Goal: Check status: Check status

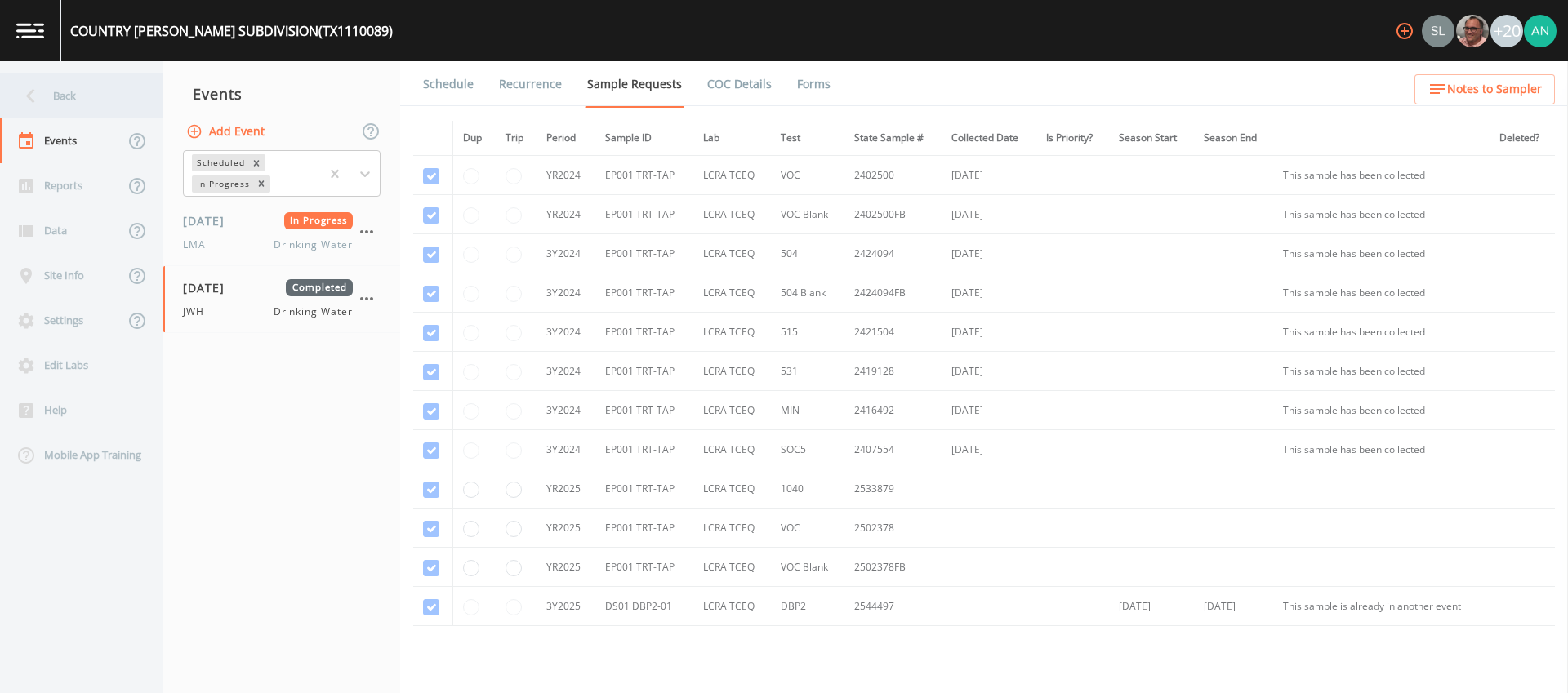
click at [36, 96] on icon at bounding box center [30, 96] width 29 height 29
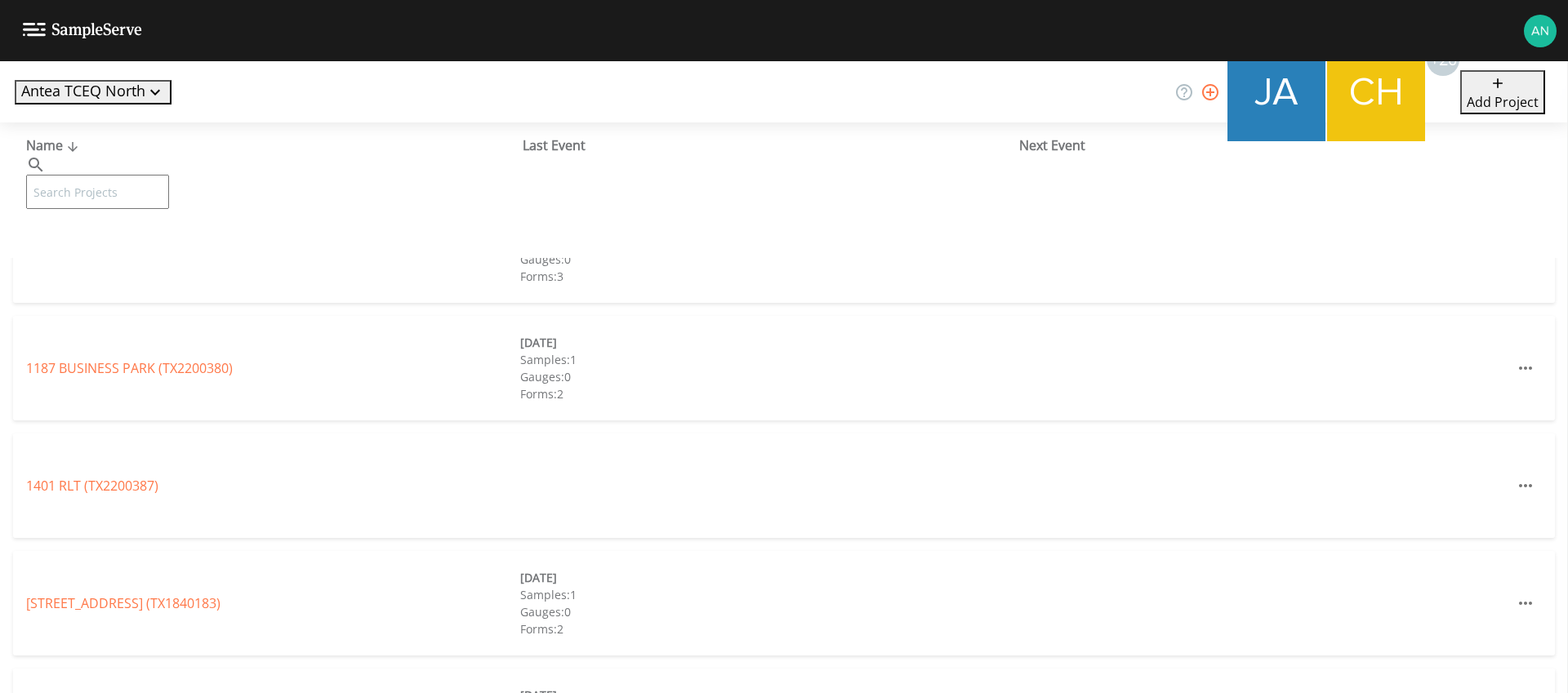
click at [119, 174] on input "text" at bounding box center [97, 191] width 143 height 35
paste input "TX0570188"
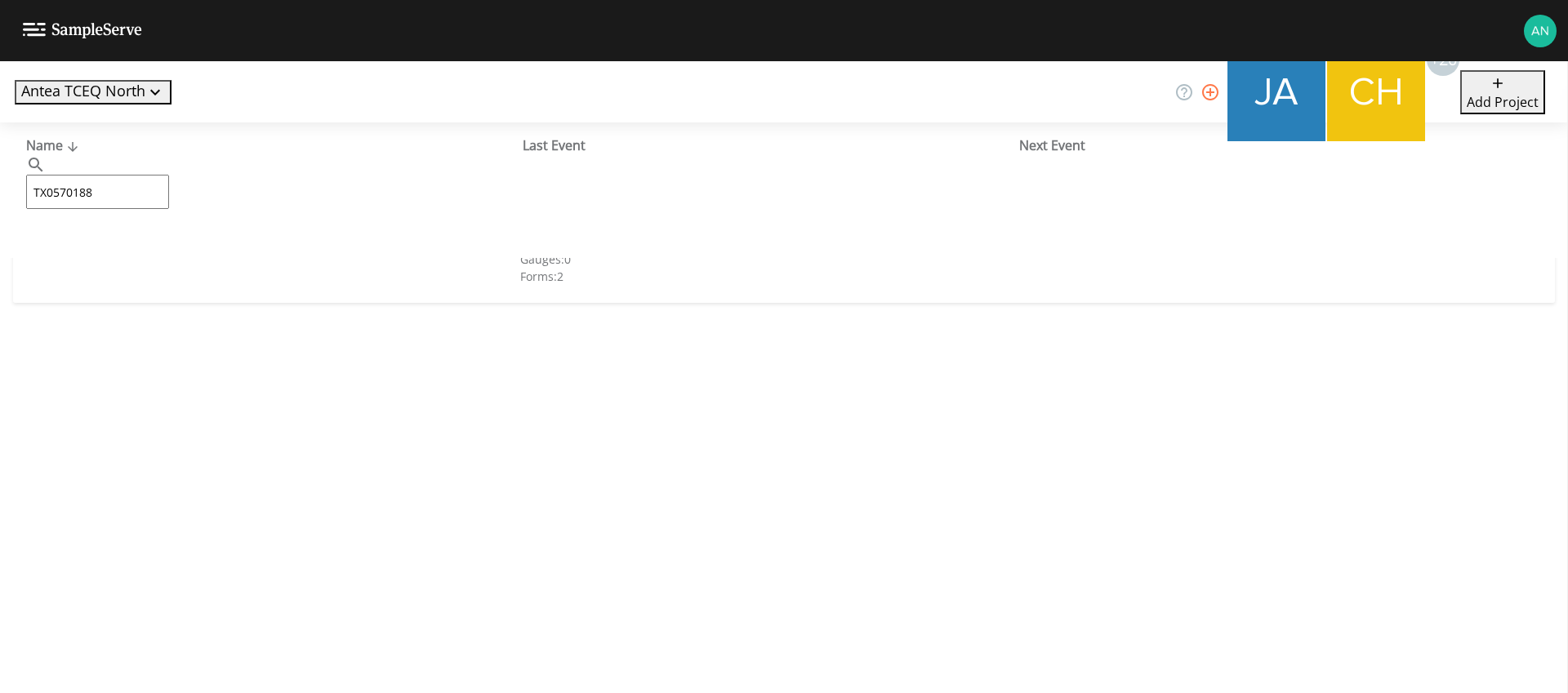
type input "TX0570188"
click at [102, 248] on link "BTB [GEOGRAPHIC_DATA] (TX0570188)" at bounding box center [200, 250] width 347 height 18
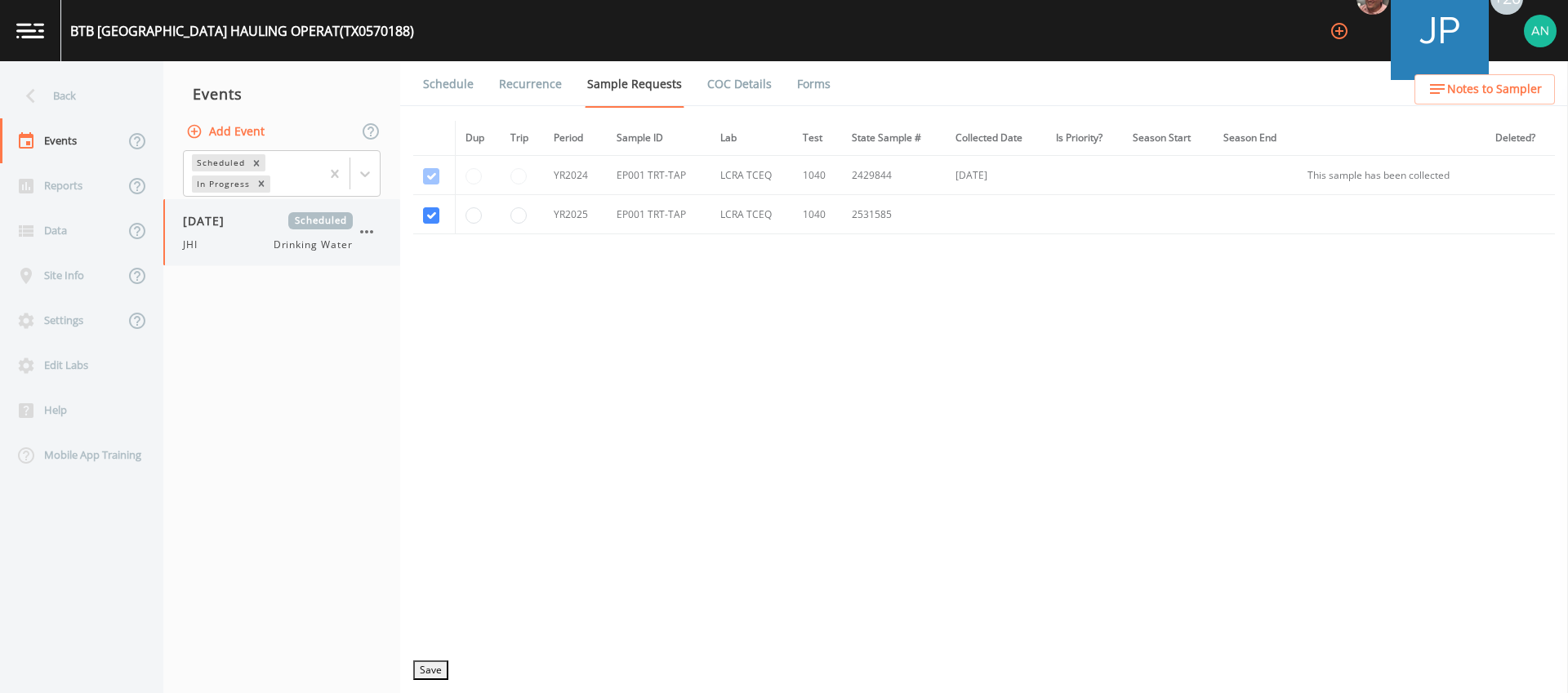
click at [220, 253] on div "[DATE] Scheduled JHI Drinking Water" at bounding box center [282, 232] width 237 height 66
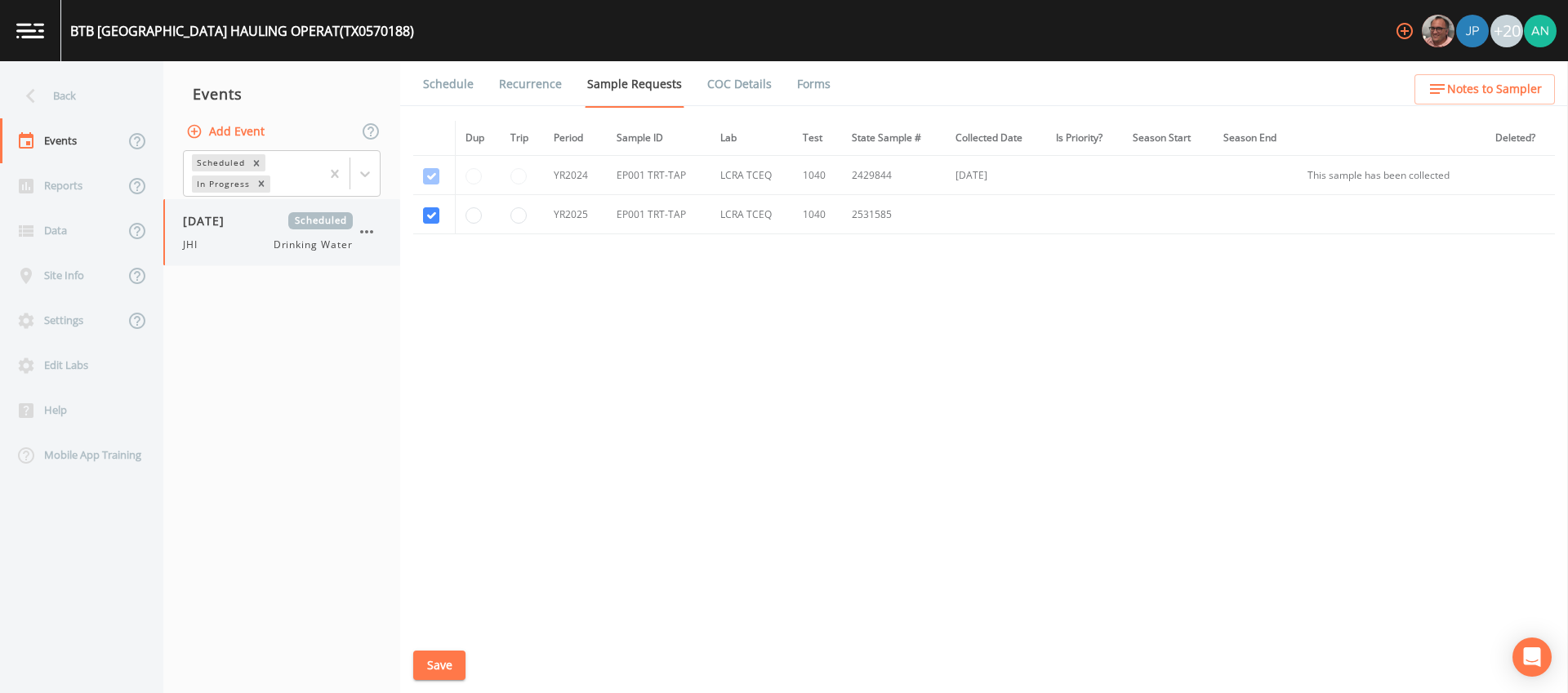
click at [240, 255] on div "[DATE] Scheduled JHI Drinking Water" at bounding box center [282, 232] width 237 height 66
click at [371, 229] on icon "button" at bounding box center [366, 231] width 19 height 19
click at [610, 301] on div at bounding box center [784, 346] width 1568 height 693
click at [797, 84] on link "Forms" at bounding box center [813, 84] width 38 height 46
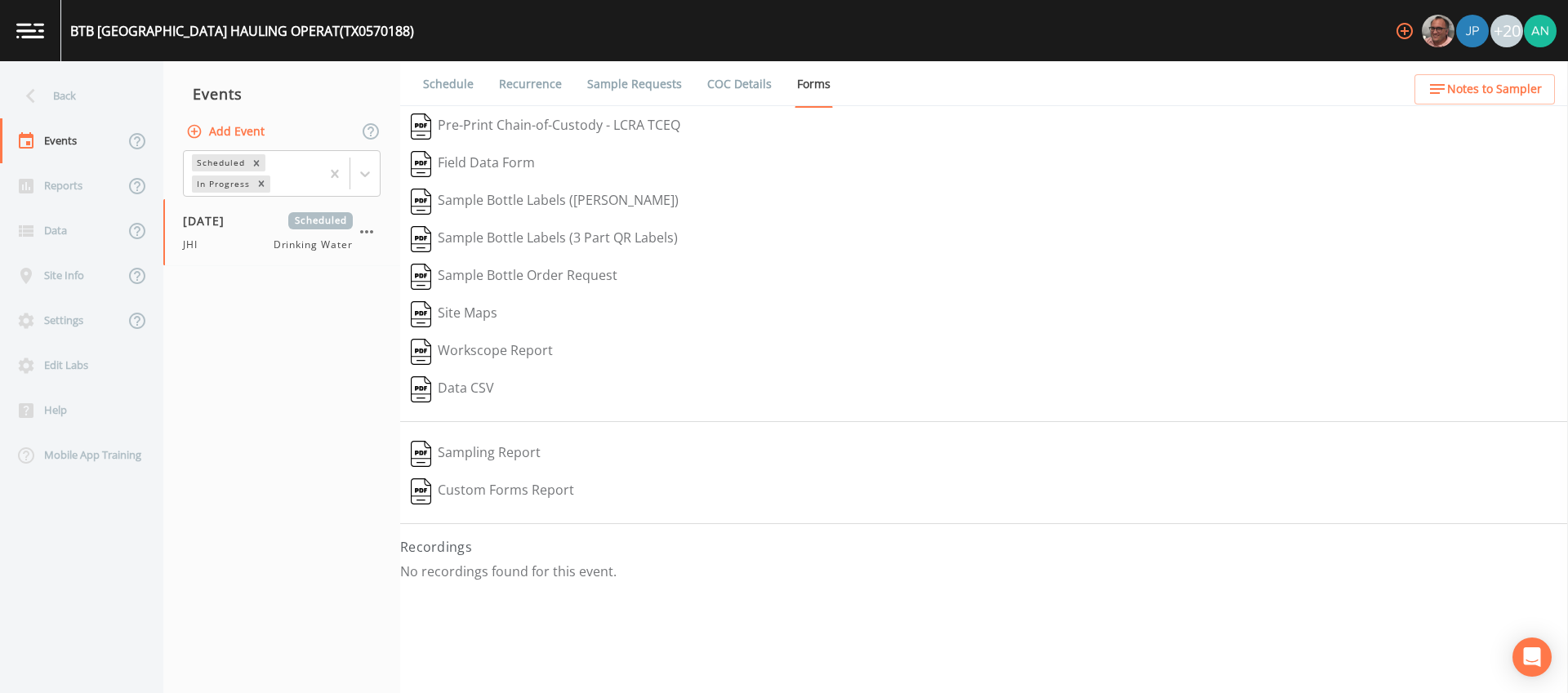
click at [528, 91] on link "Recurrence" at bounding box center [530, 84] width 68 height 46
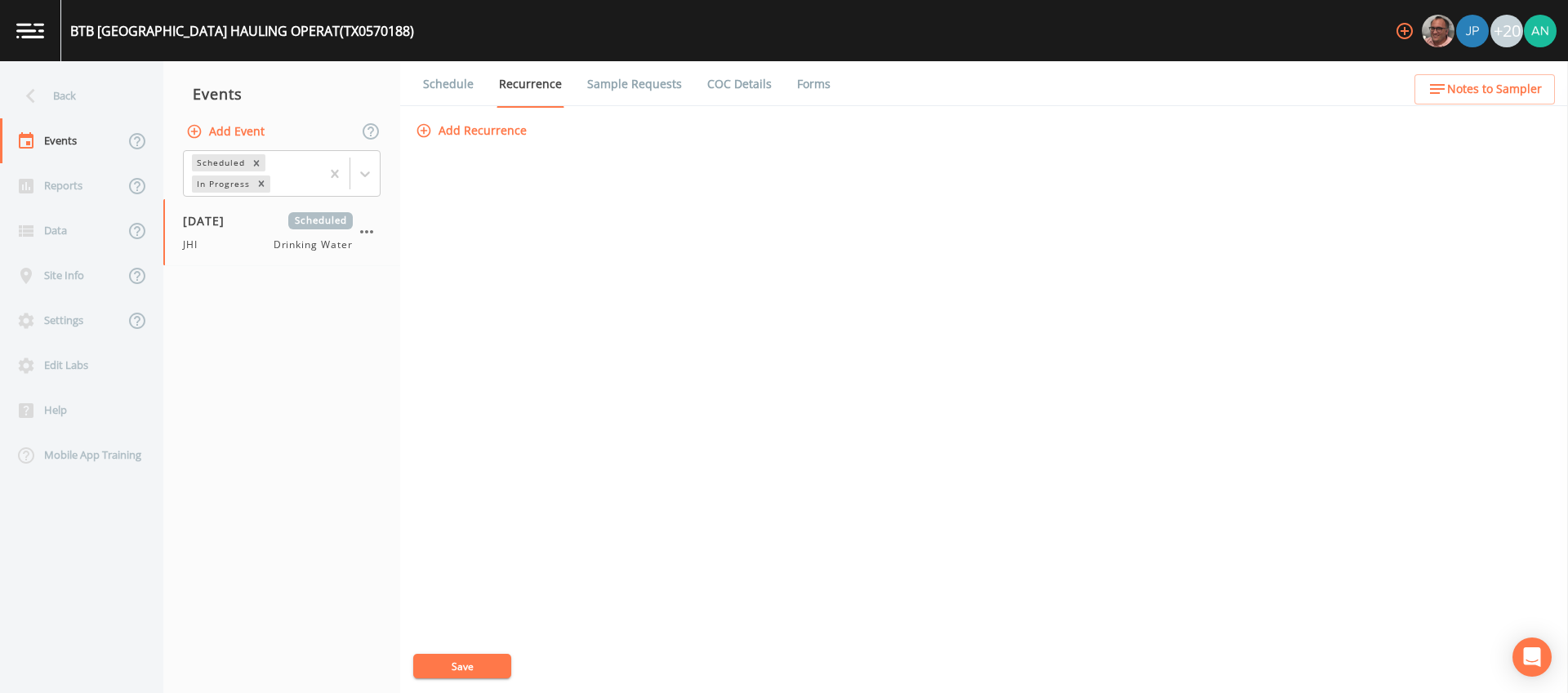
click at [451, 87] on link "Schedule" at bounding box center [449, 84] width 56 height 46
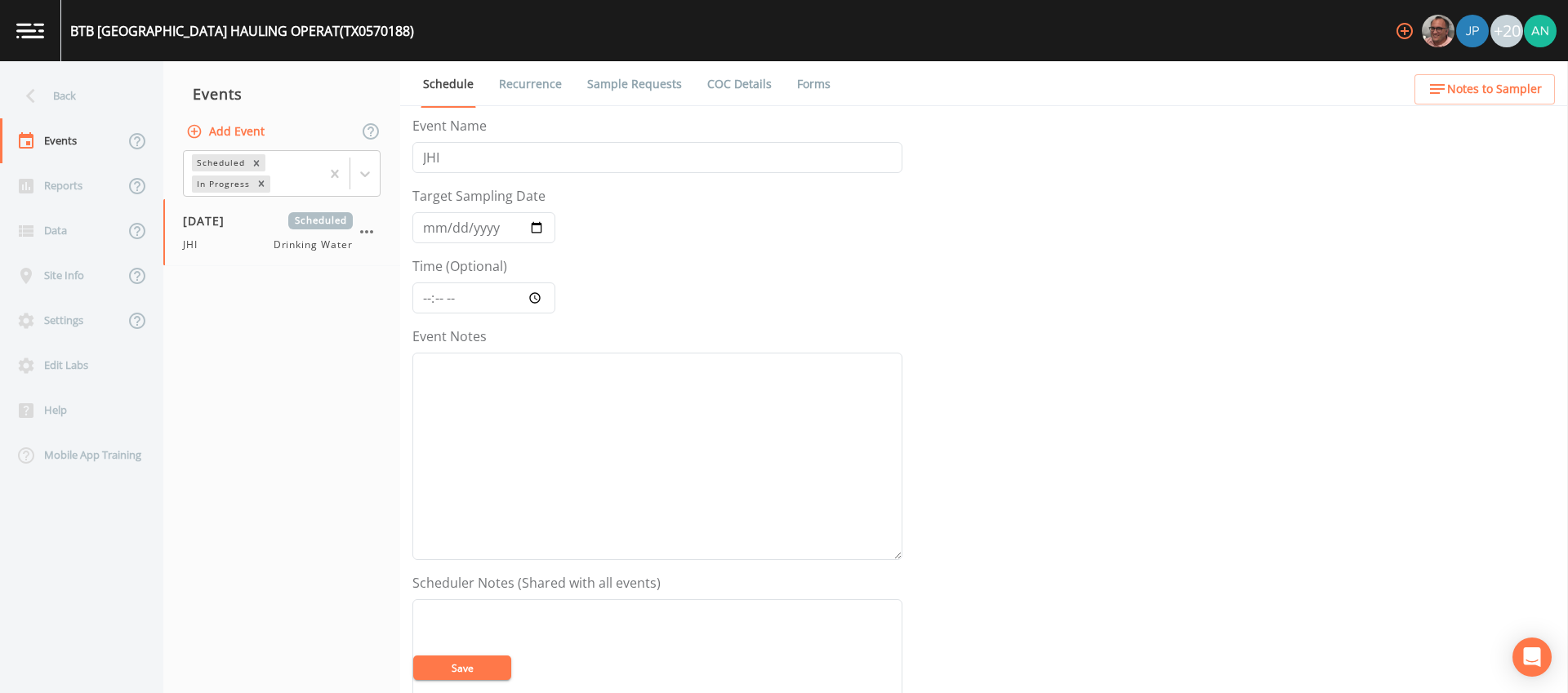
click at [525, 78] on link "Recurrence" at bounding box center [530, 84] width 68 height 46
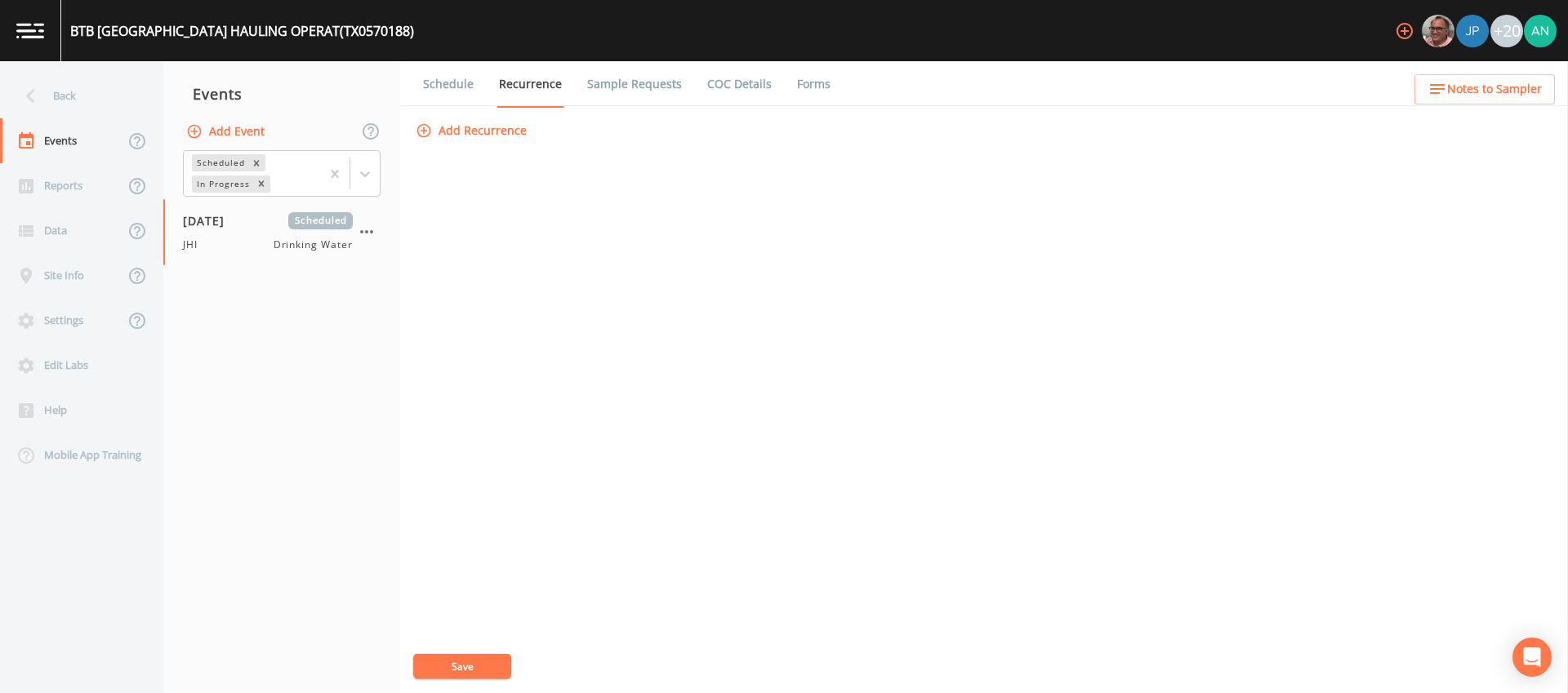
click at [587, 84] on link "Sample Requests" at bounding box center [635, 84] width 100 height 46
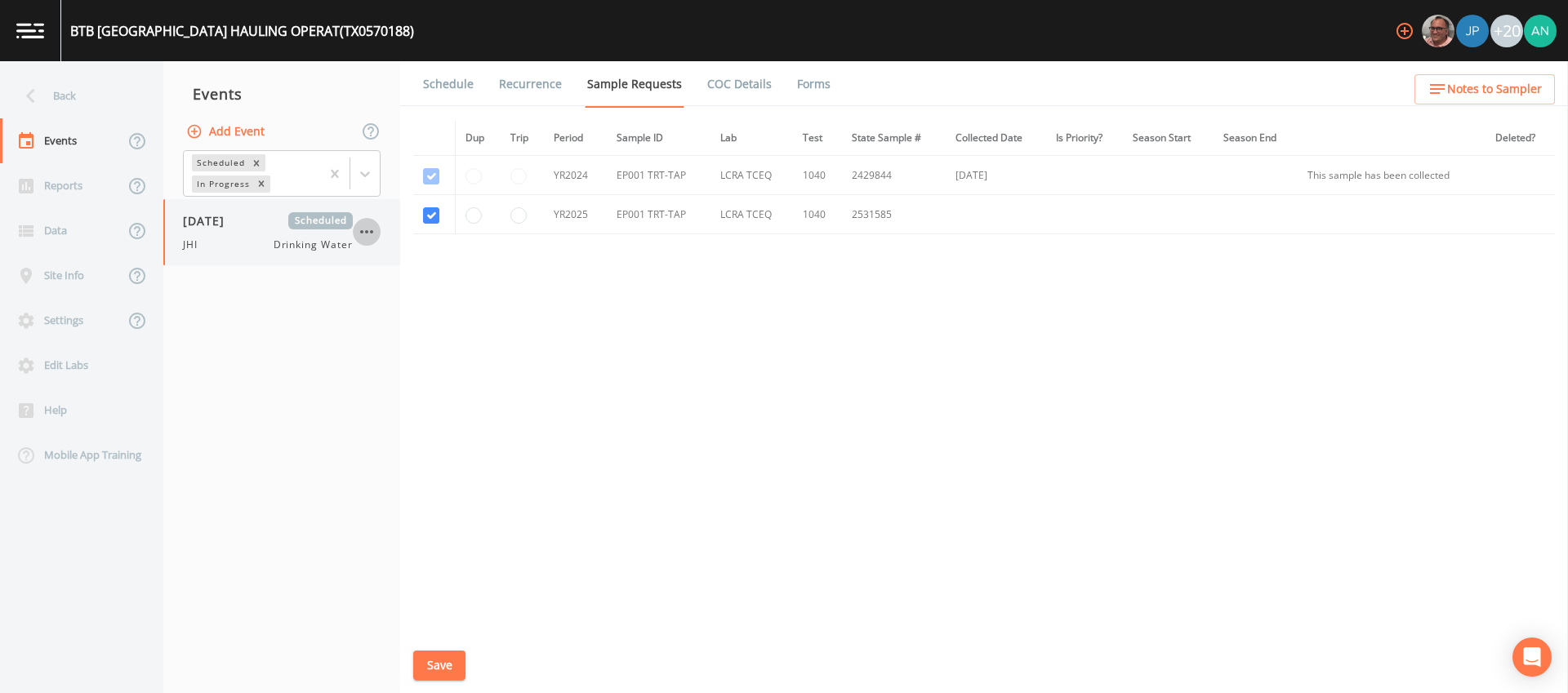
click at [360, 233] on icon "button" at bounding box center [366, 231] width 19 height 19
click at [410, 327] on p "Delete" at bounding box center [448, 327] width 105 height 19
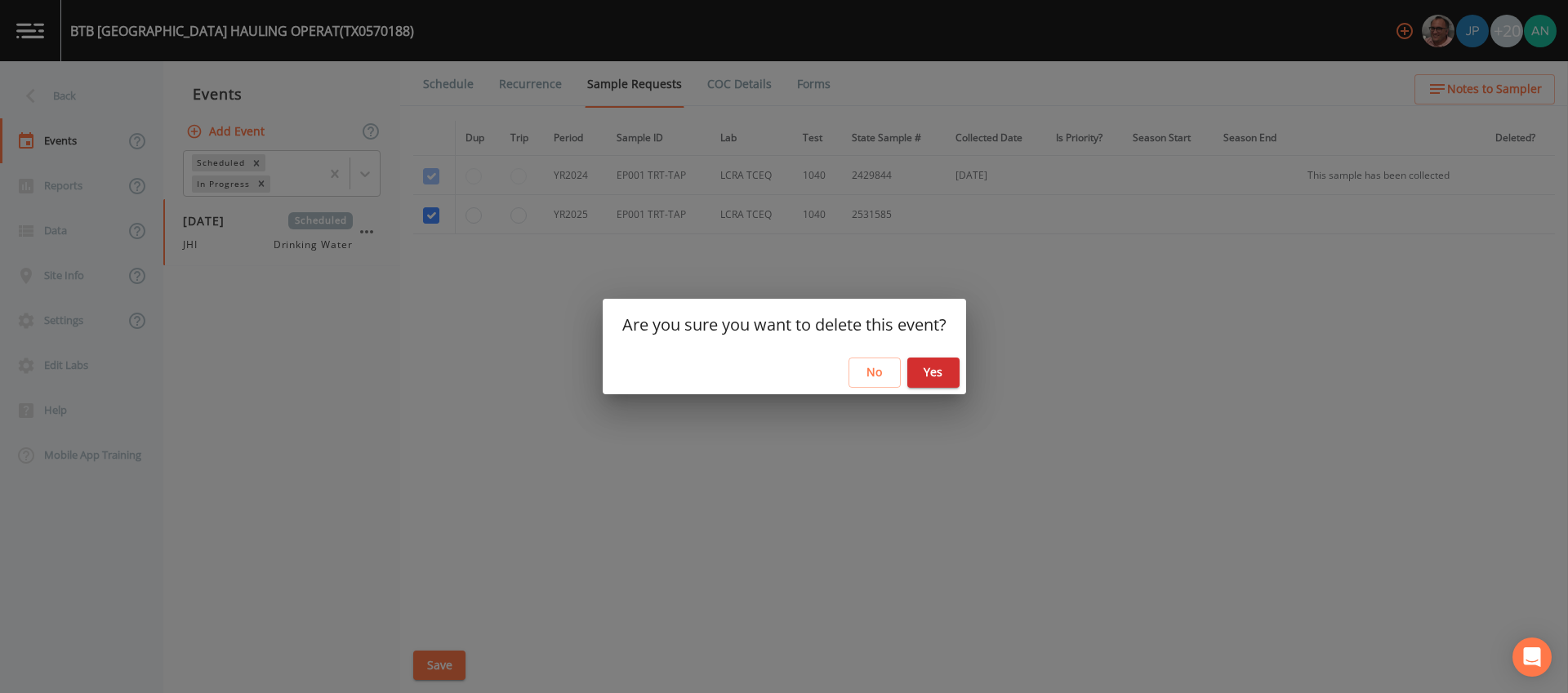
click at [944, 382] on button "Yes" at bounding box center [934, 372] width 52 height 30
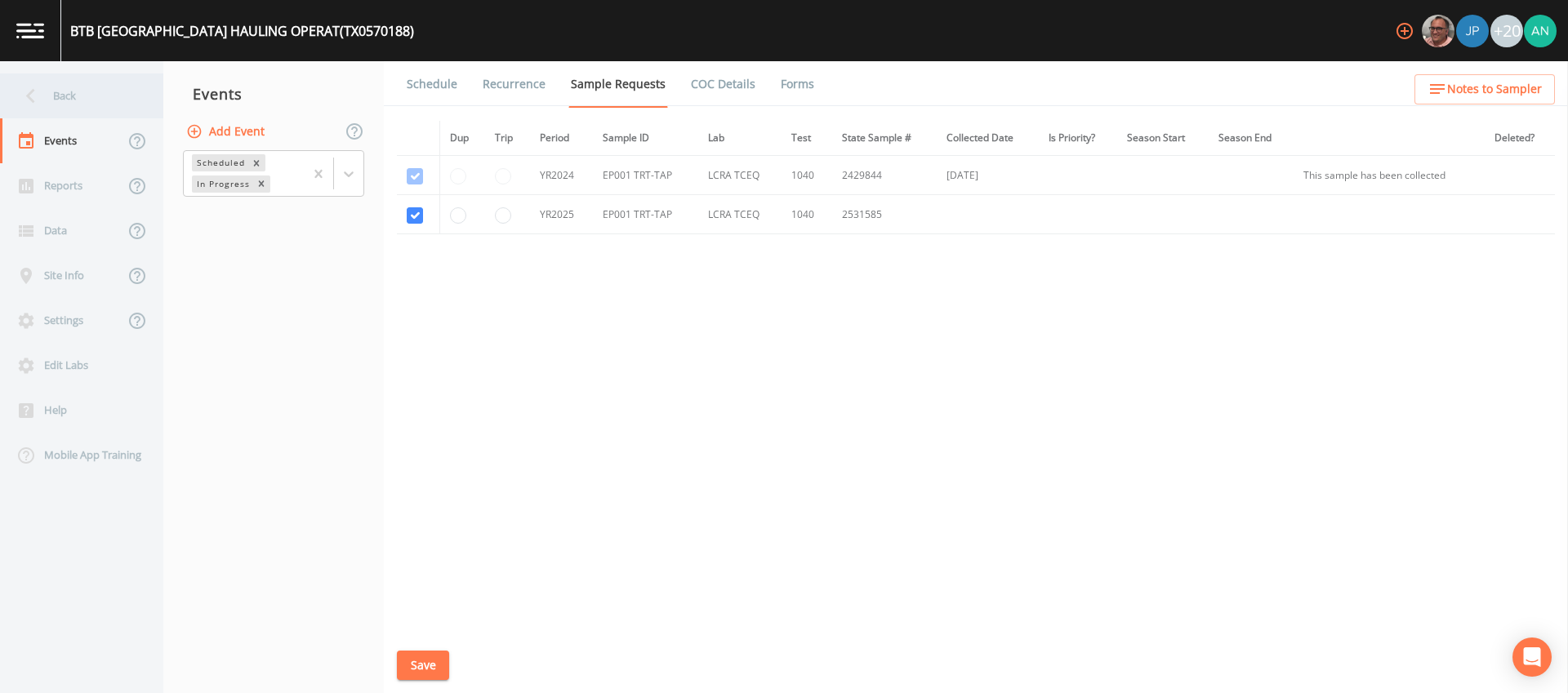
click at [45, 95] on div "Back" at bounding box center [74, 96] width 147 height 45
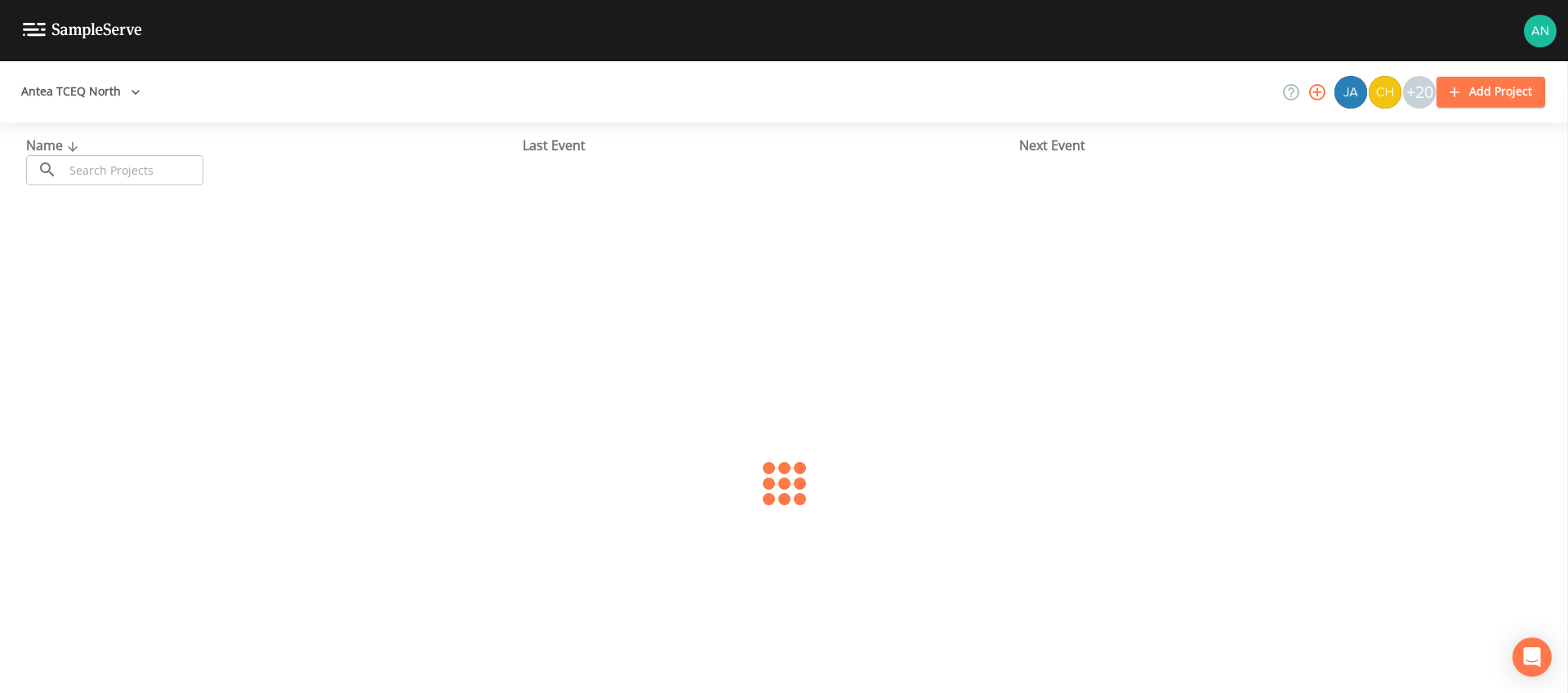
click at [70, 159] on input "text" at bounding box center [133, 170] width 140 height 30
paste input "TX2130031"
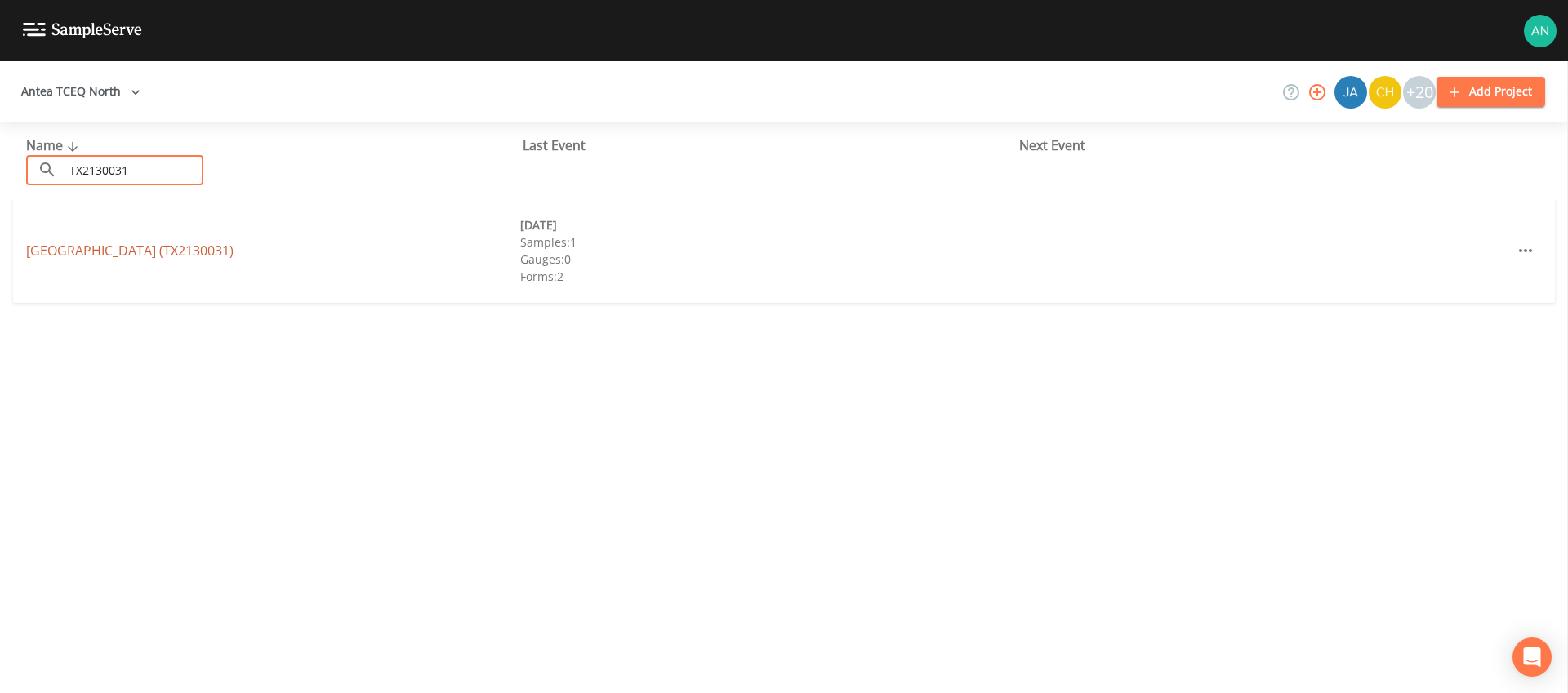
type input "TX2130031"
click at [100, 241] on link "OAK RIVER RANCH (TX2130031)" at bounding box center [130, 250] width 207 height 18
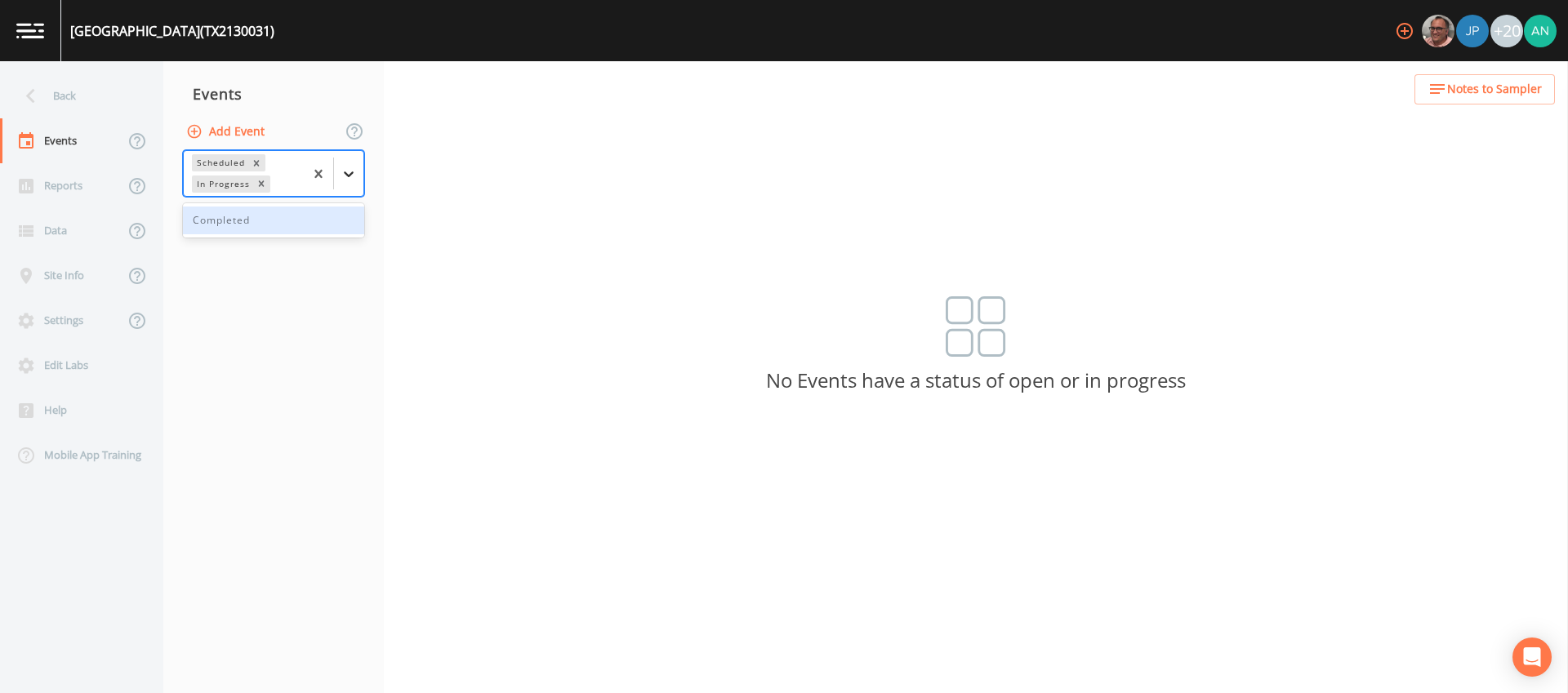
click at [348, 174] on icon at bounding box center [349, 174] width 10 height 6
click at [256, 228] on div "Completed" at bounding box center [273, 220] width 181 height 28
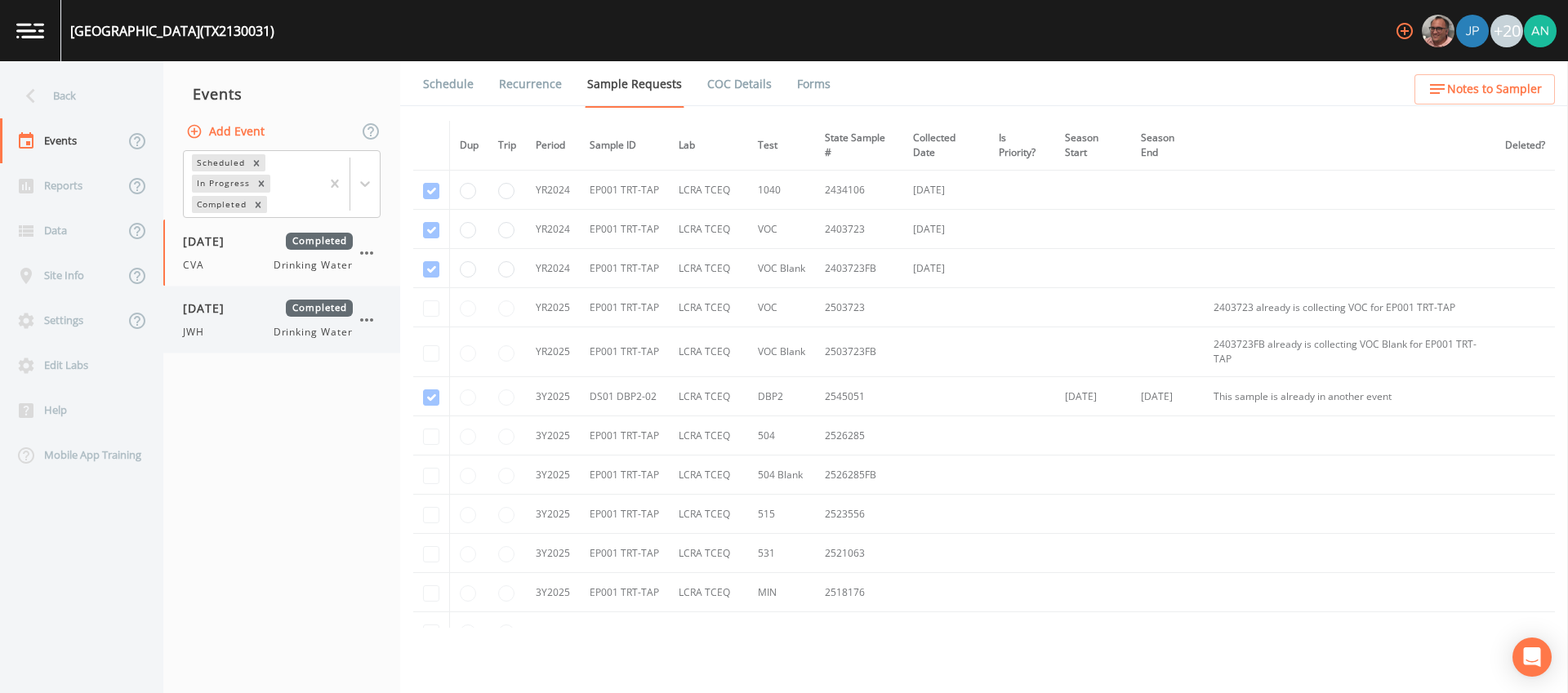
click at [207, 333] on span "JWH" at bounding box center [198, 332] width 31 height 14
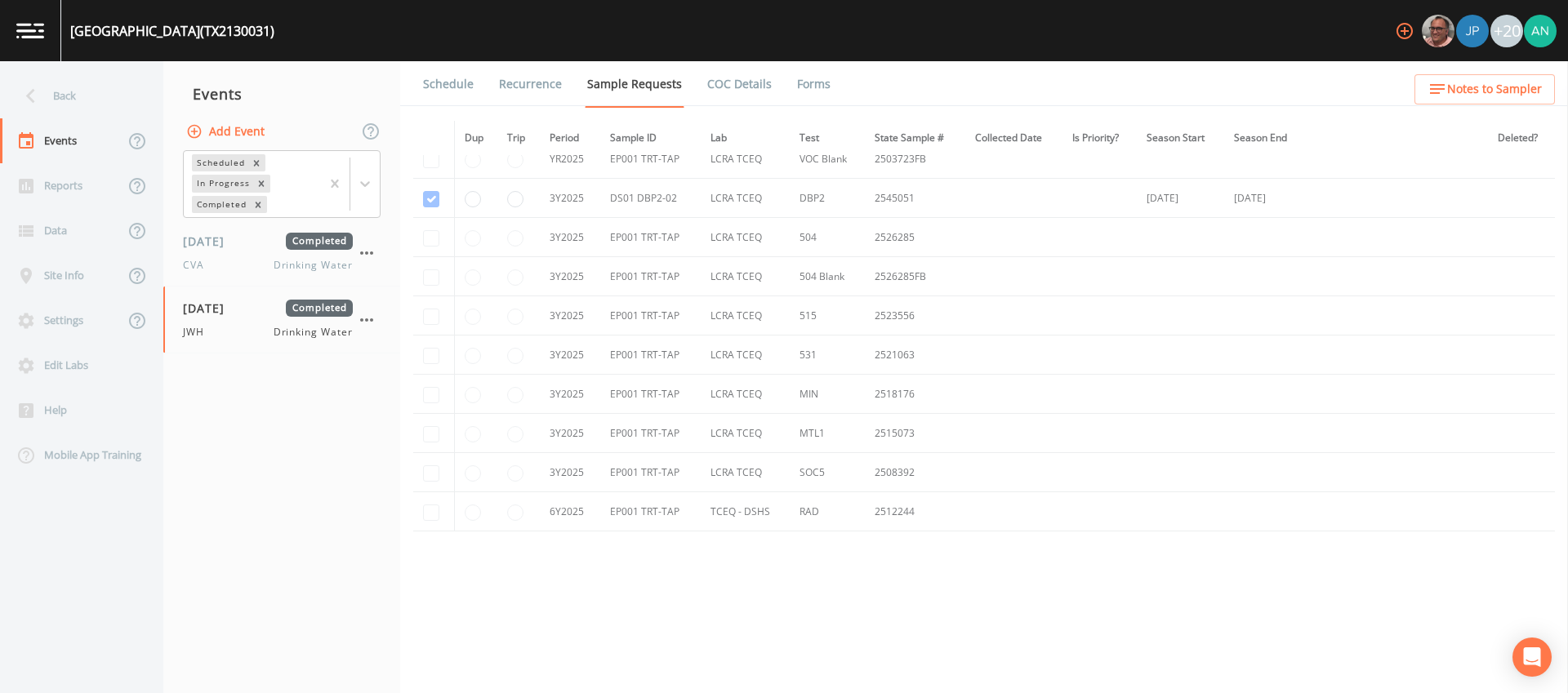
scroll to position [207, 0]
click at [794, 83] on link "Forms" at bounding box center [813, 84] width 38 height 46
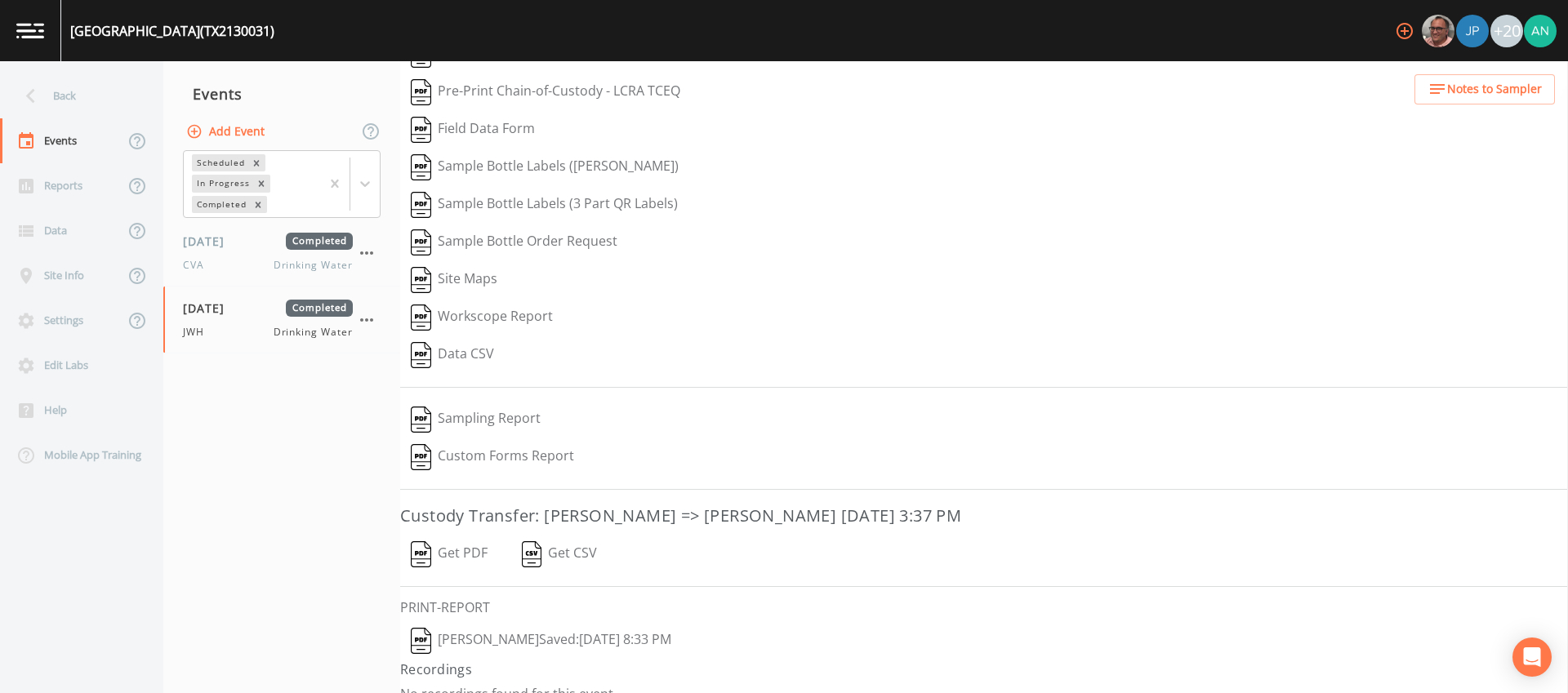
scroll to position [94, 0]
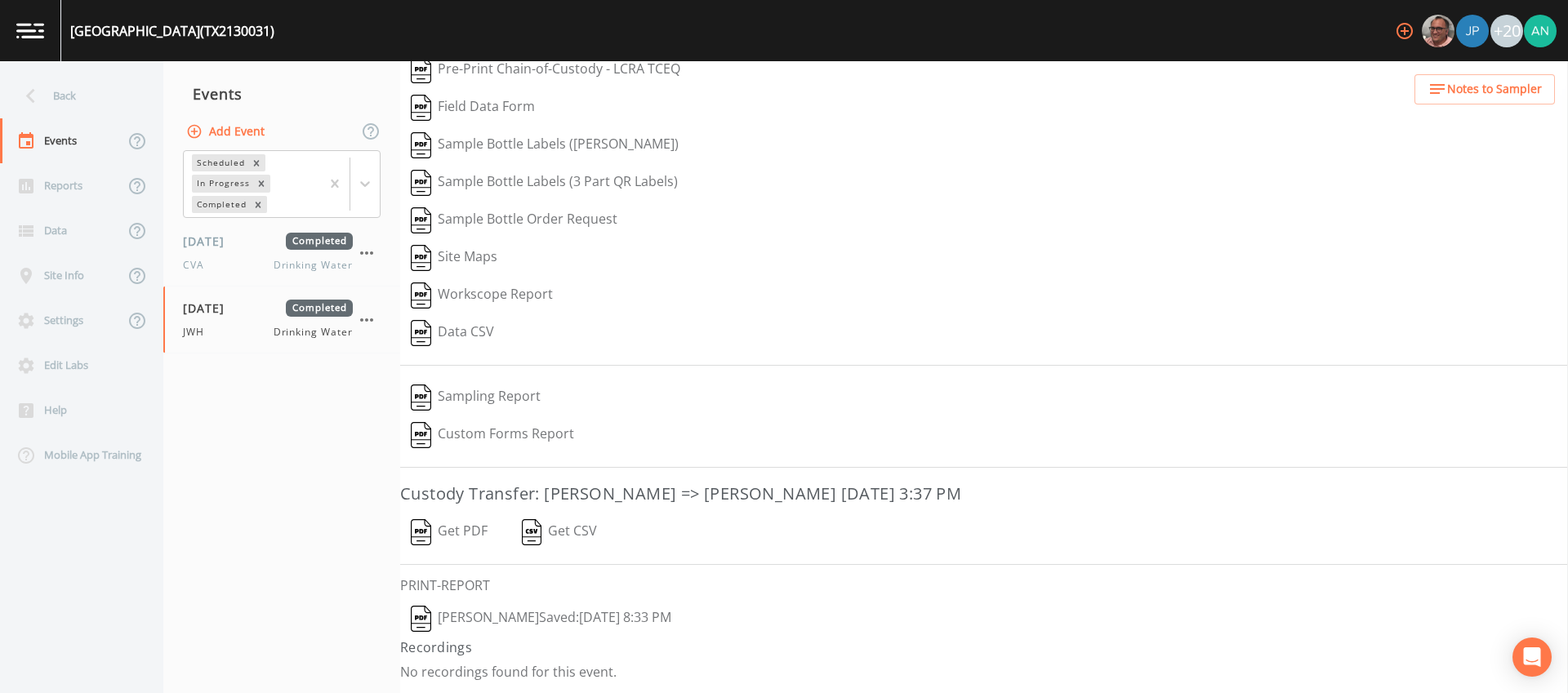
click at [472, 619] on button "James Whitmire  Saved: September 25, 2025 8:33 PM" at bounding box center [541, 619] width 282 height 37
click at [63, 91] on div "Back" at bounding box center [74, 96] width 147 height 45
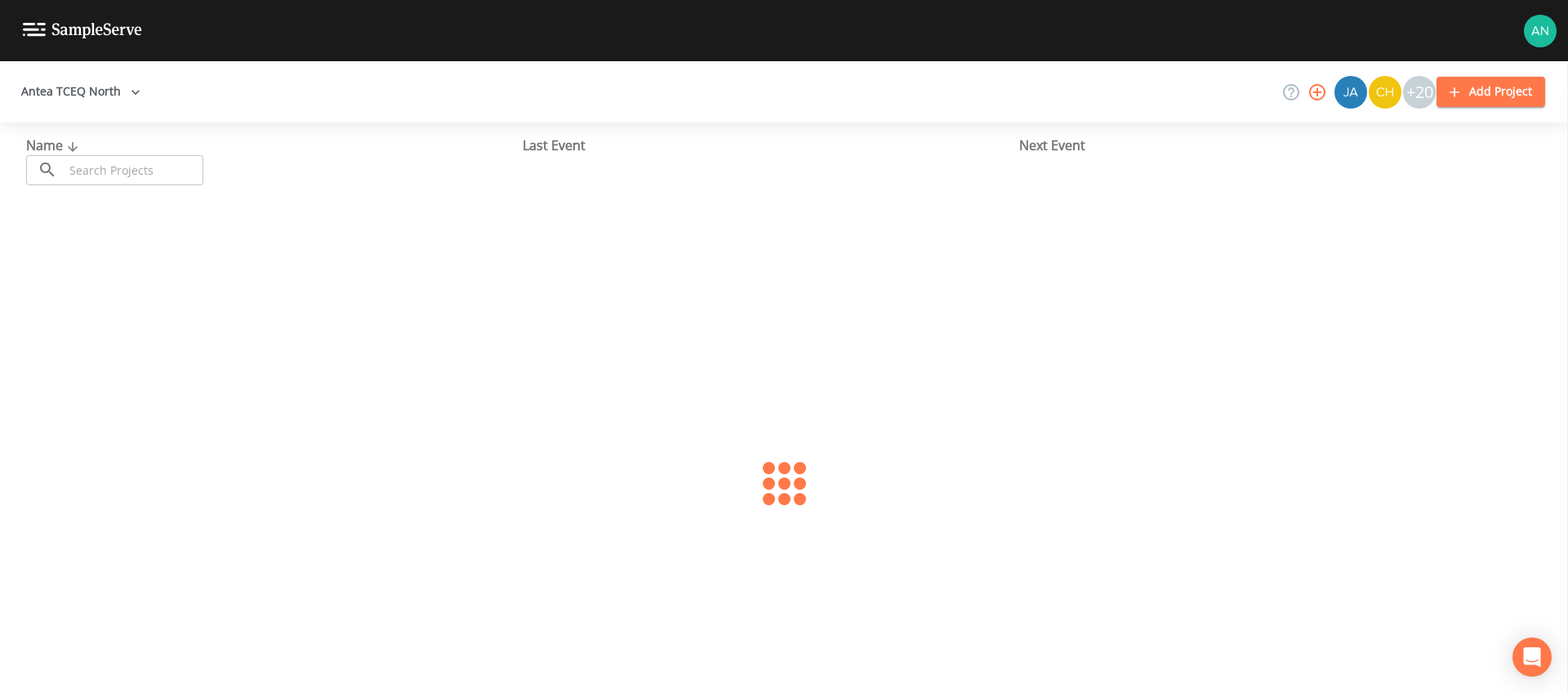
click at [89, 172] on input "text" at bounding box center [133, 170] width 140 height 30
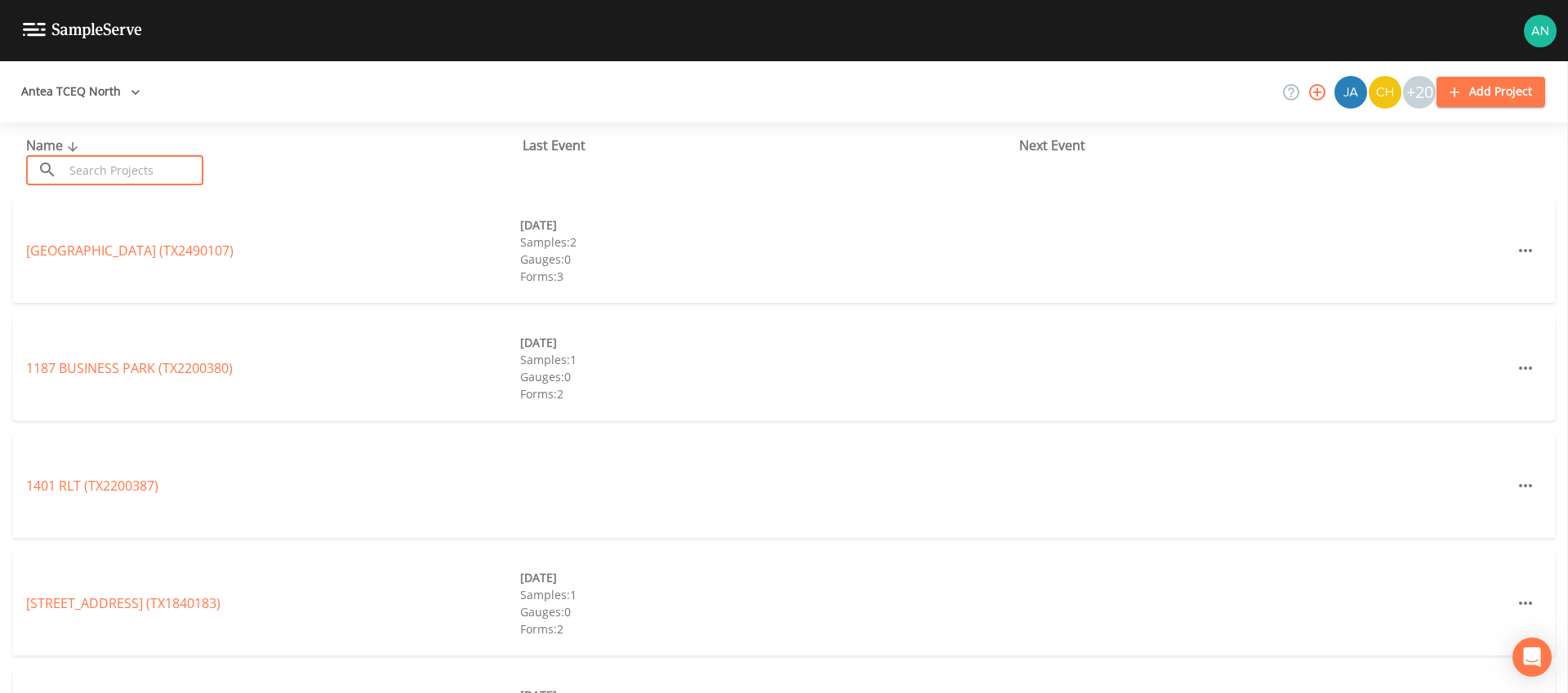
paste input "TX1740005"
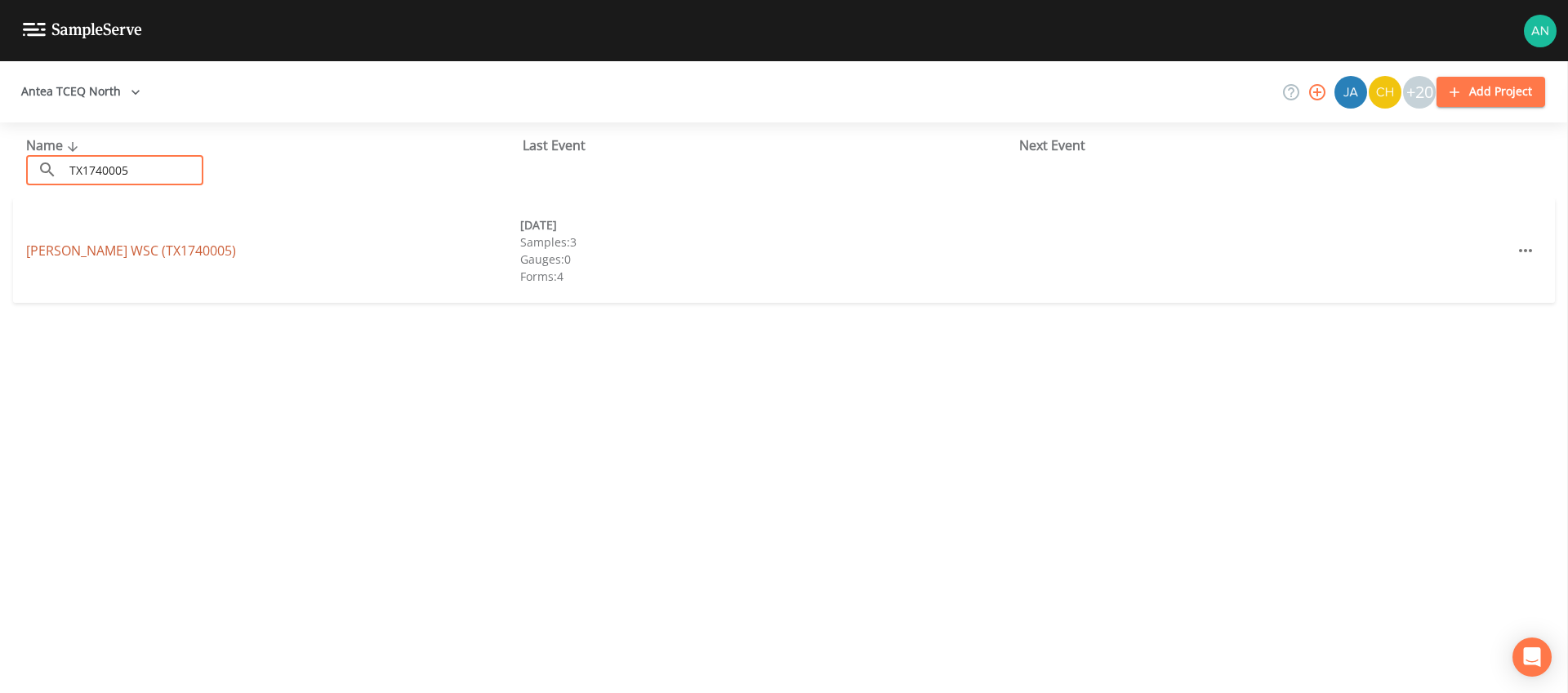
type input "TX1740005"
click at [126, 256] on link "APPLEBY WSC (TX1740005)" at bounding box center [131, 250] width 210 height 18
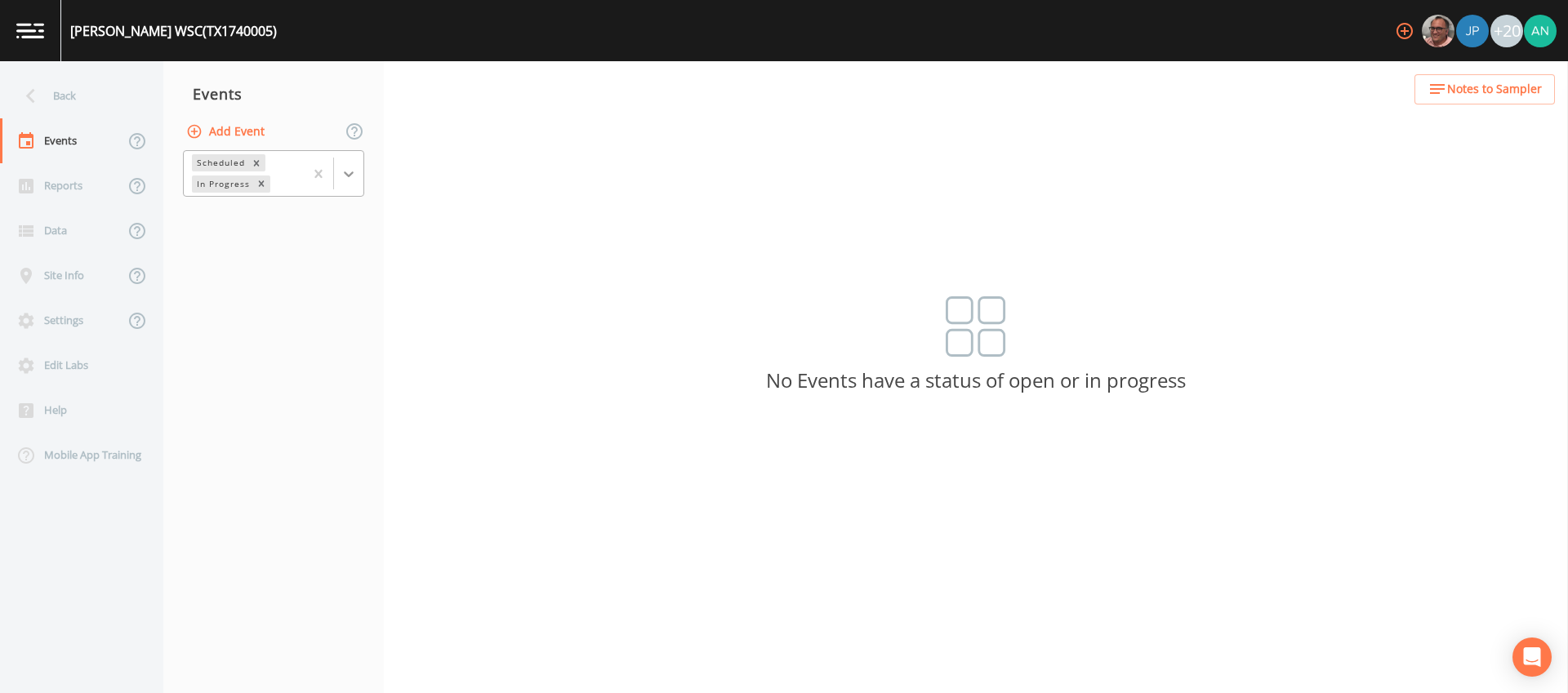
click at [351, 173] on icon at bounding box center [349, 174] width 10 height 6
click at [340, 219] on div "Completed" at bounding box center [273, 220] width 181 height 28
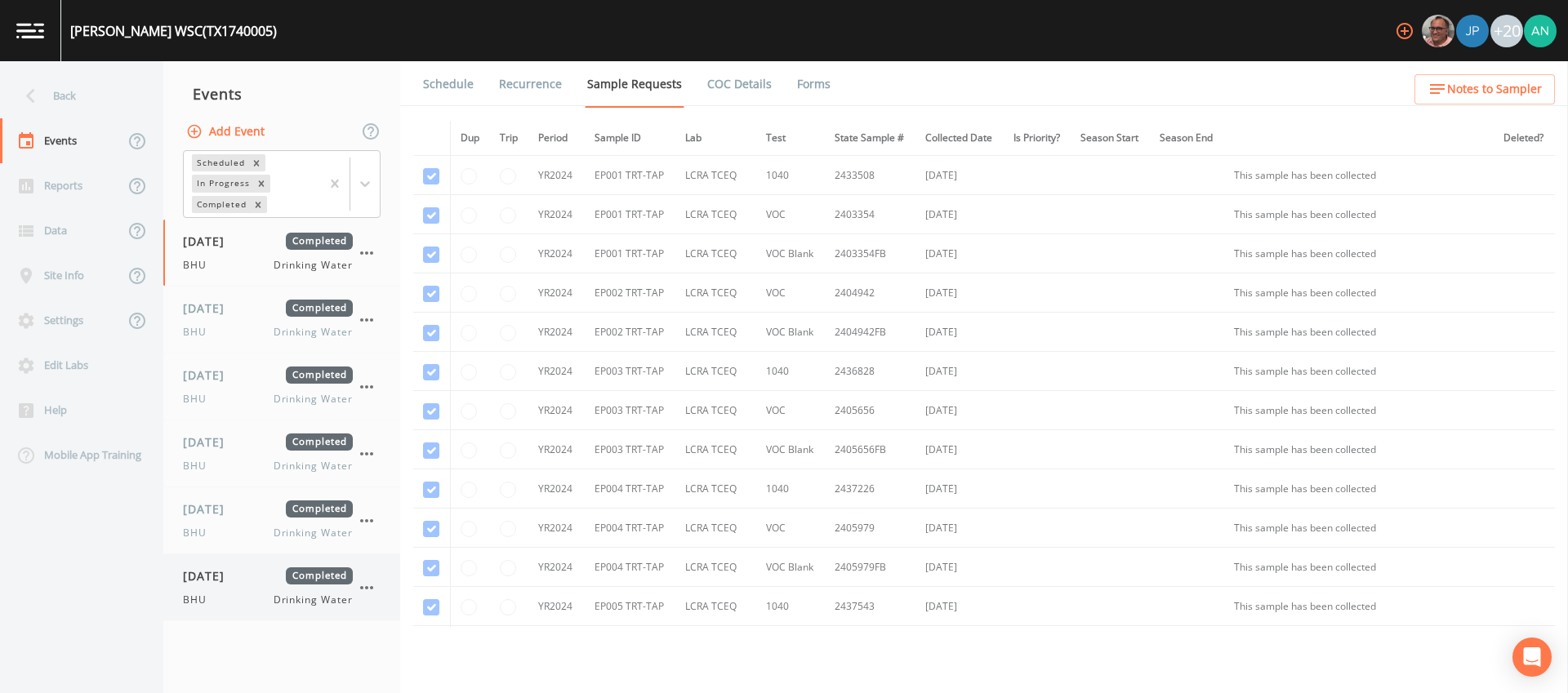
click at [218, 586] on div "09/25/2025 Completed BHU Drinking Water" at bounding box center [268, 586] width 170 height 40
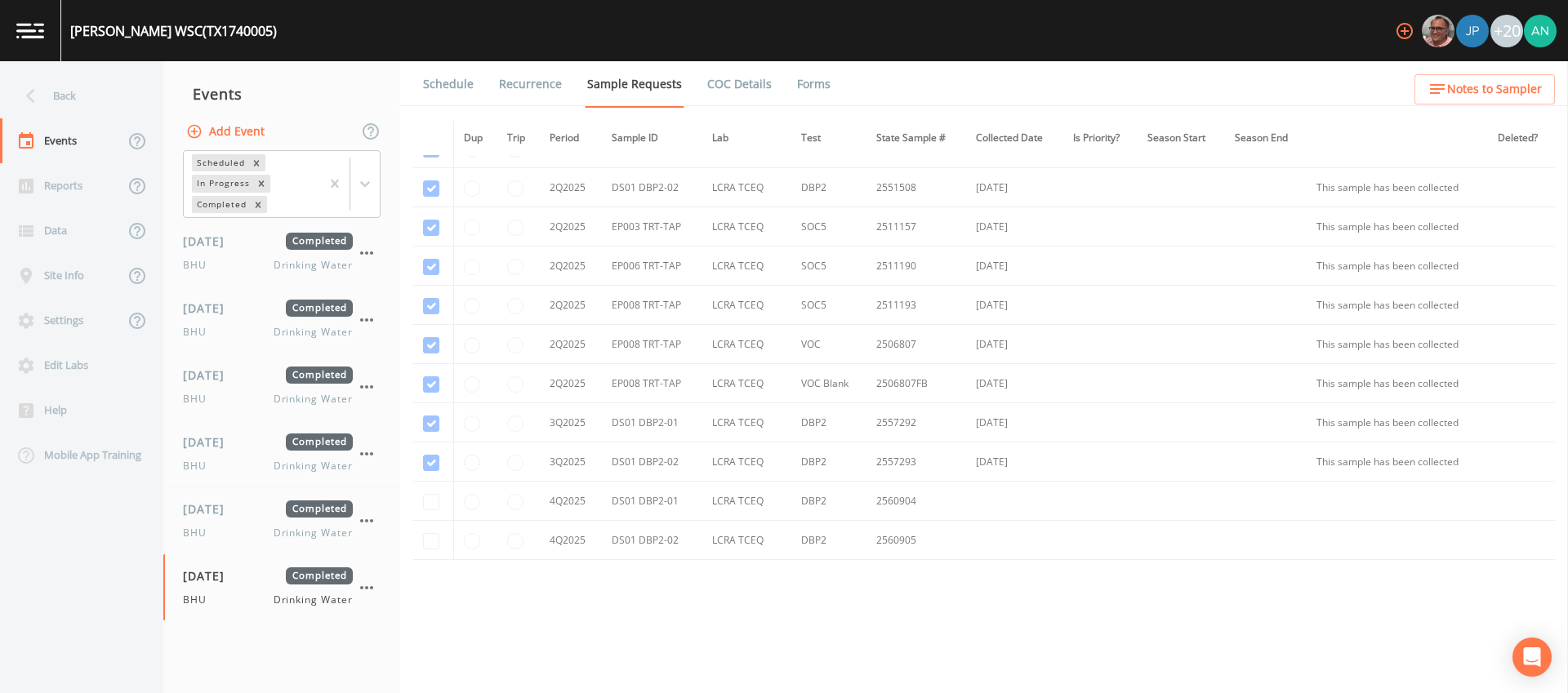
scroll to position [3391, 0]
click at [239, 589] on div "09/25/2025 Completed BHU Drinking Water" at bounding box center [268, 586] width 170 height 40
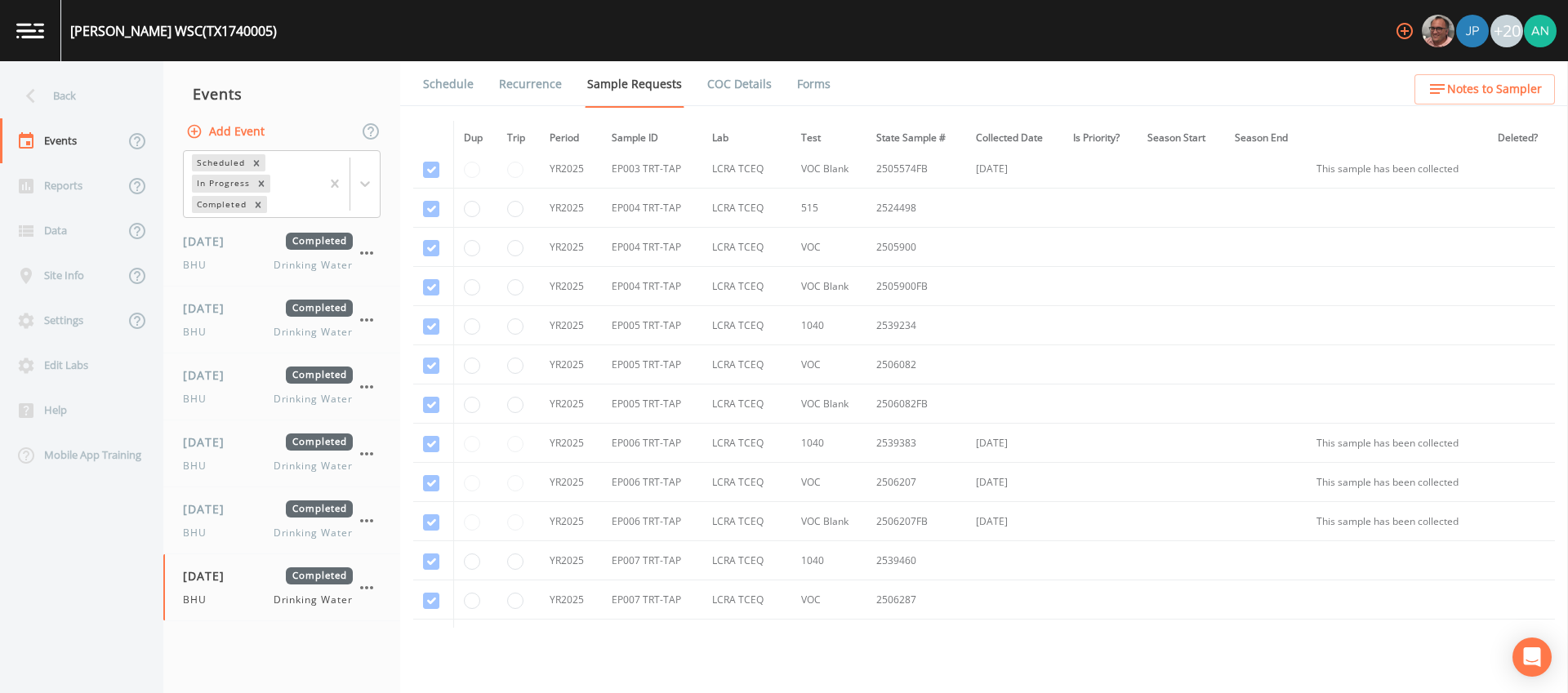
scroll to position [2149, 0]
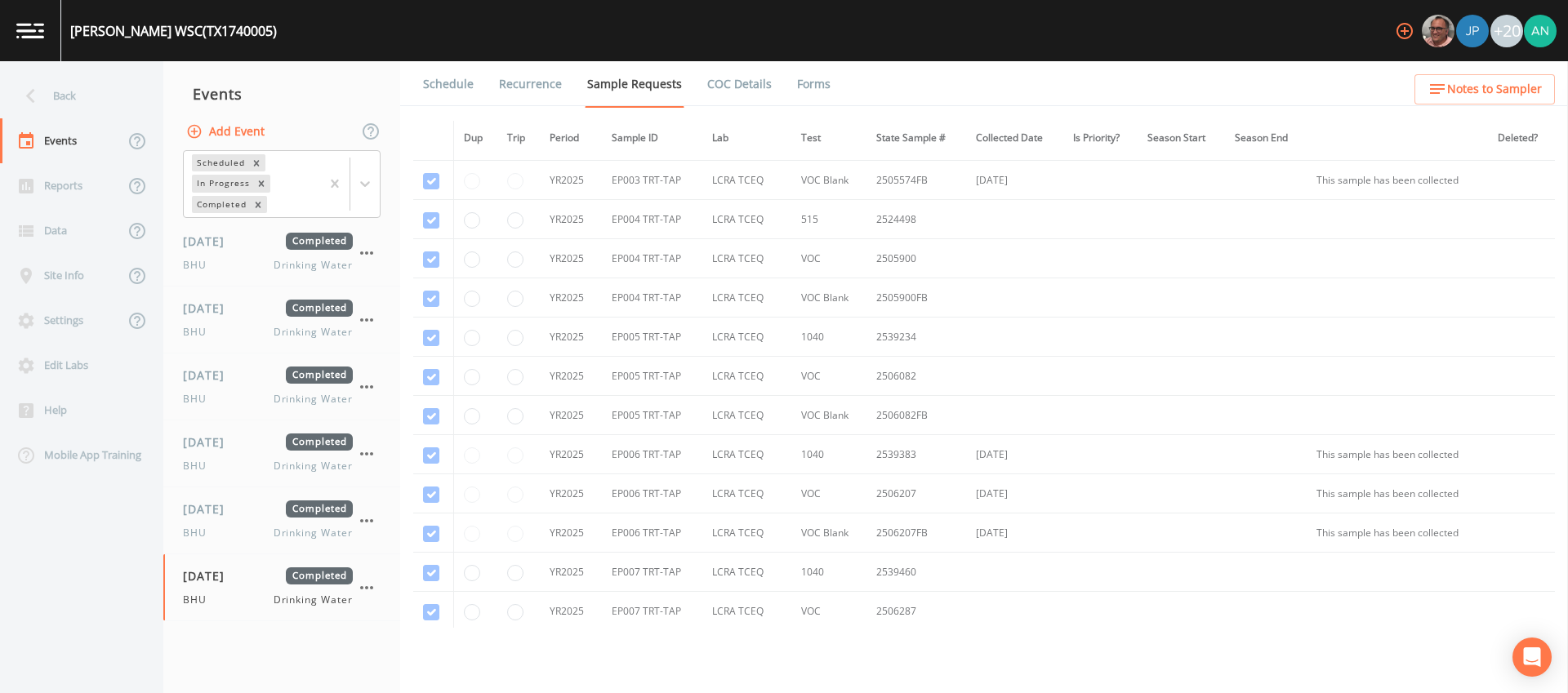
click at [636, 413] on td "EP005 TRT-TAP" at bounding box center [652, 415] width 100 height 39
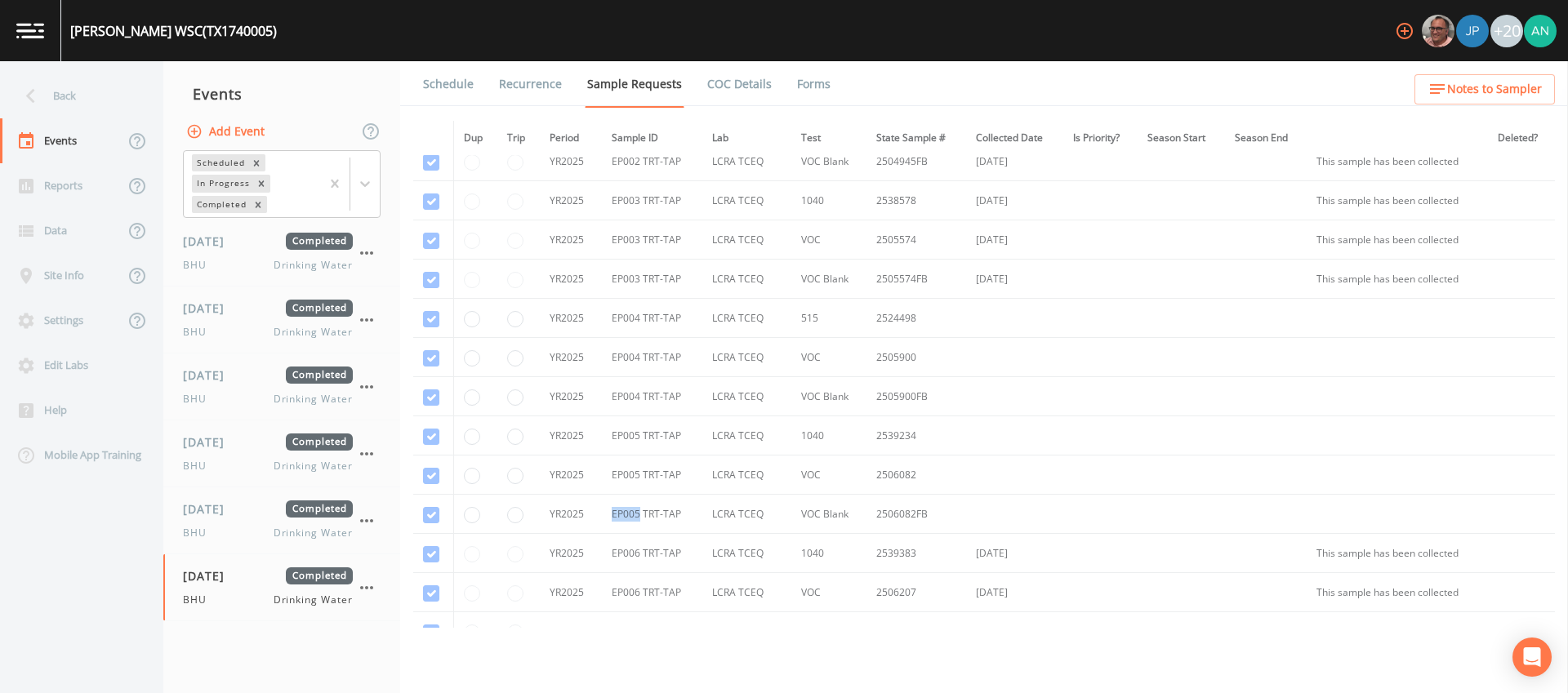
scroll to position [2049, 0]
click at [809, 89] on link "Forms" at bounding box center [813, 84] width 38 height 46
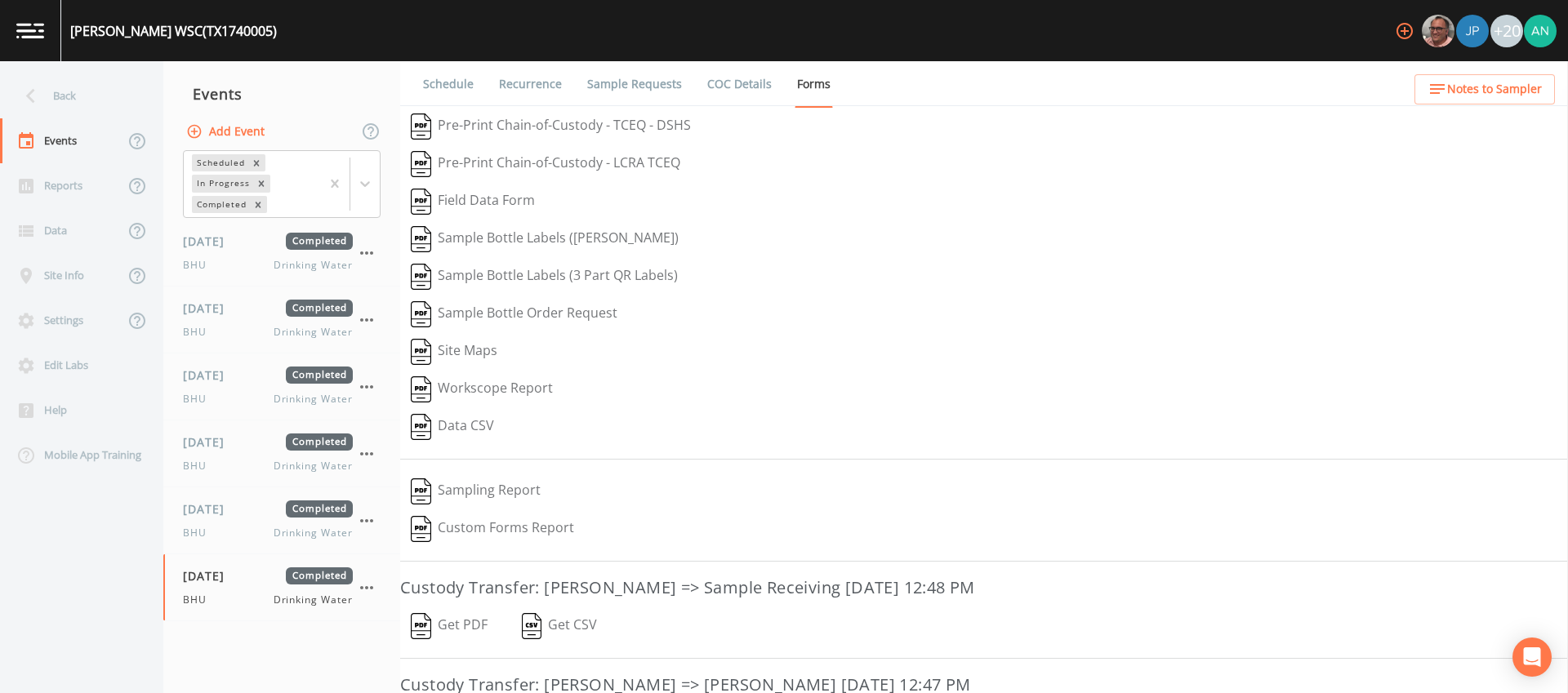
scroll to position [191, 0]
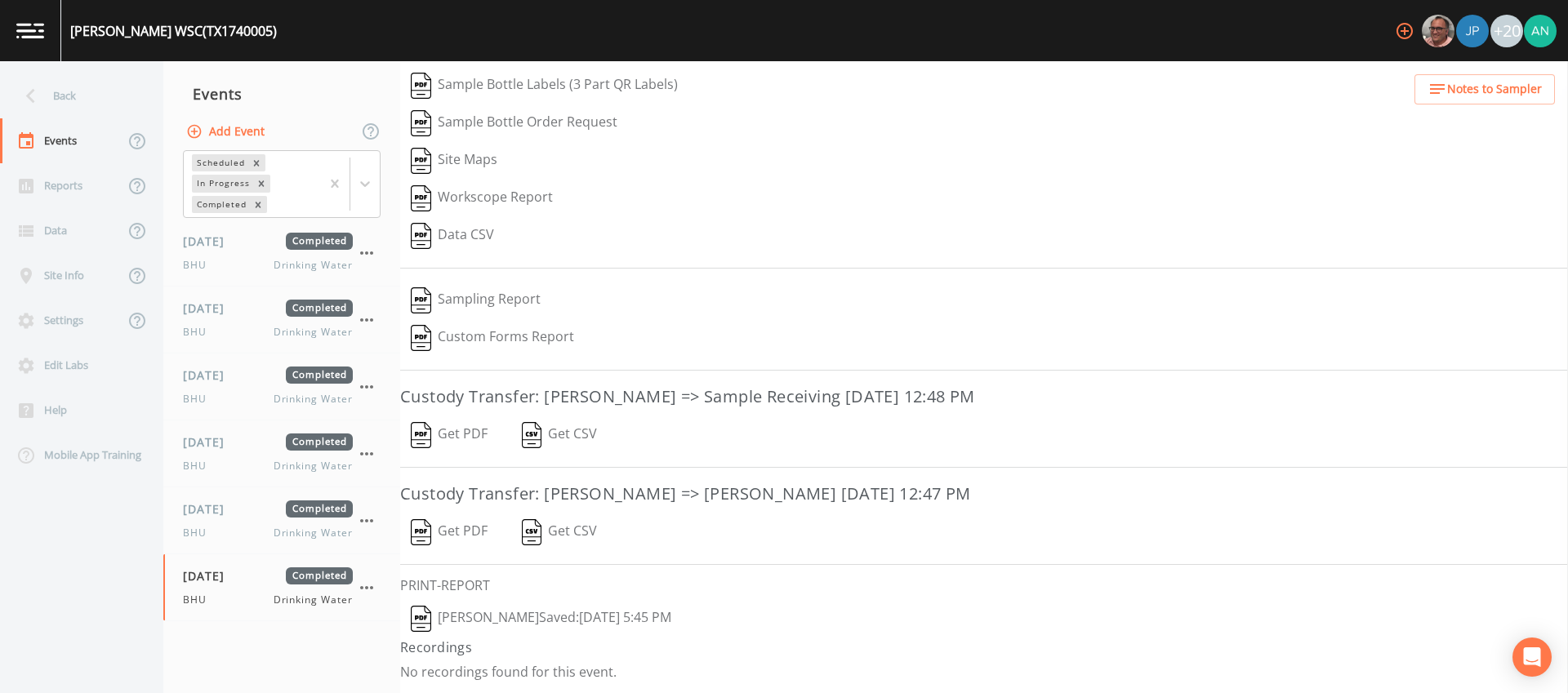
click at [444, 611] on button "Ben Hunt  Saved: September 25, 2025 5:45 PM" at bounding box center [541, 619] width 282 height 37
click at [43, 99] on icon at bounding box center [30, 96] width 29 height 29
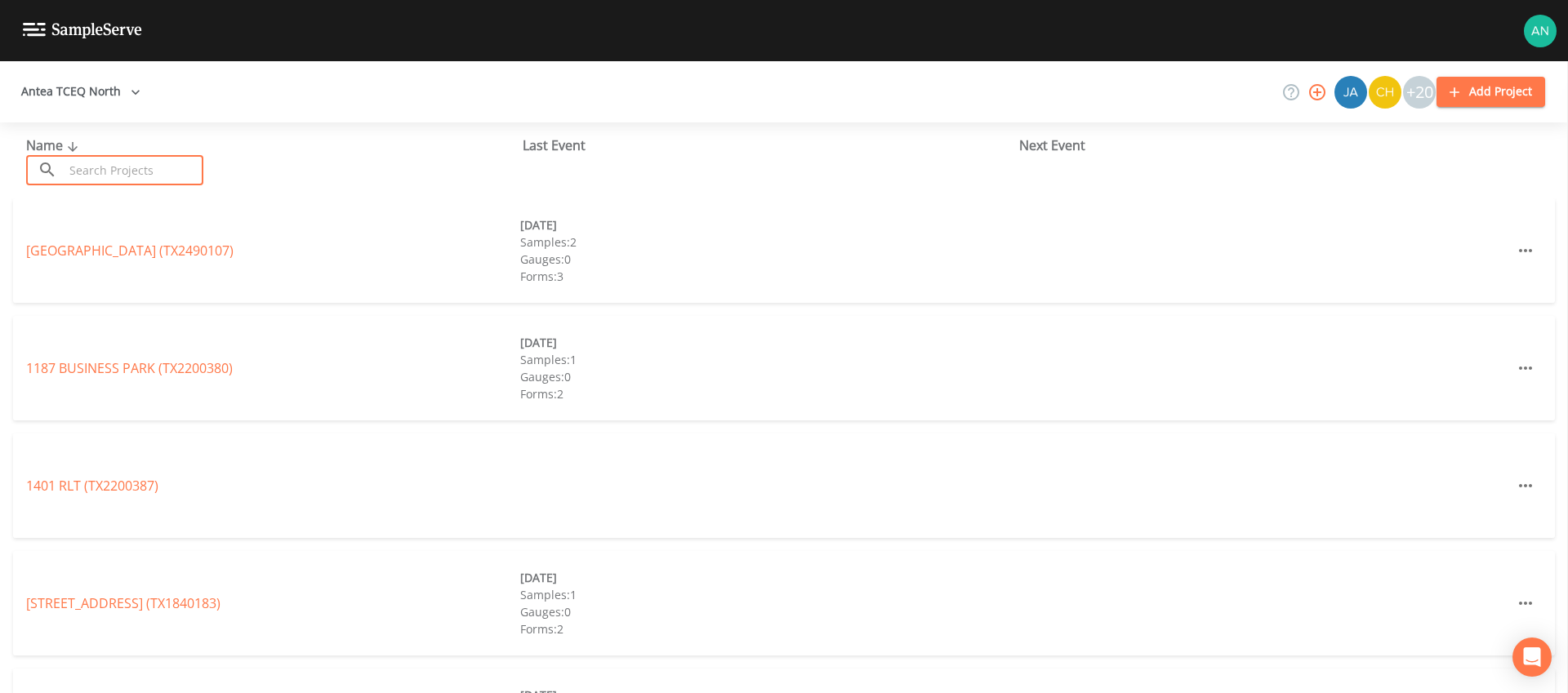
click at [70, 168] on input "text" at bounding box center [133, 170] width 140 height 30
paste input "TX2010050"
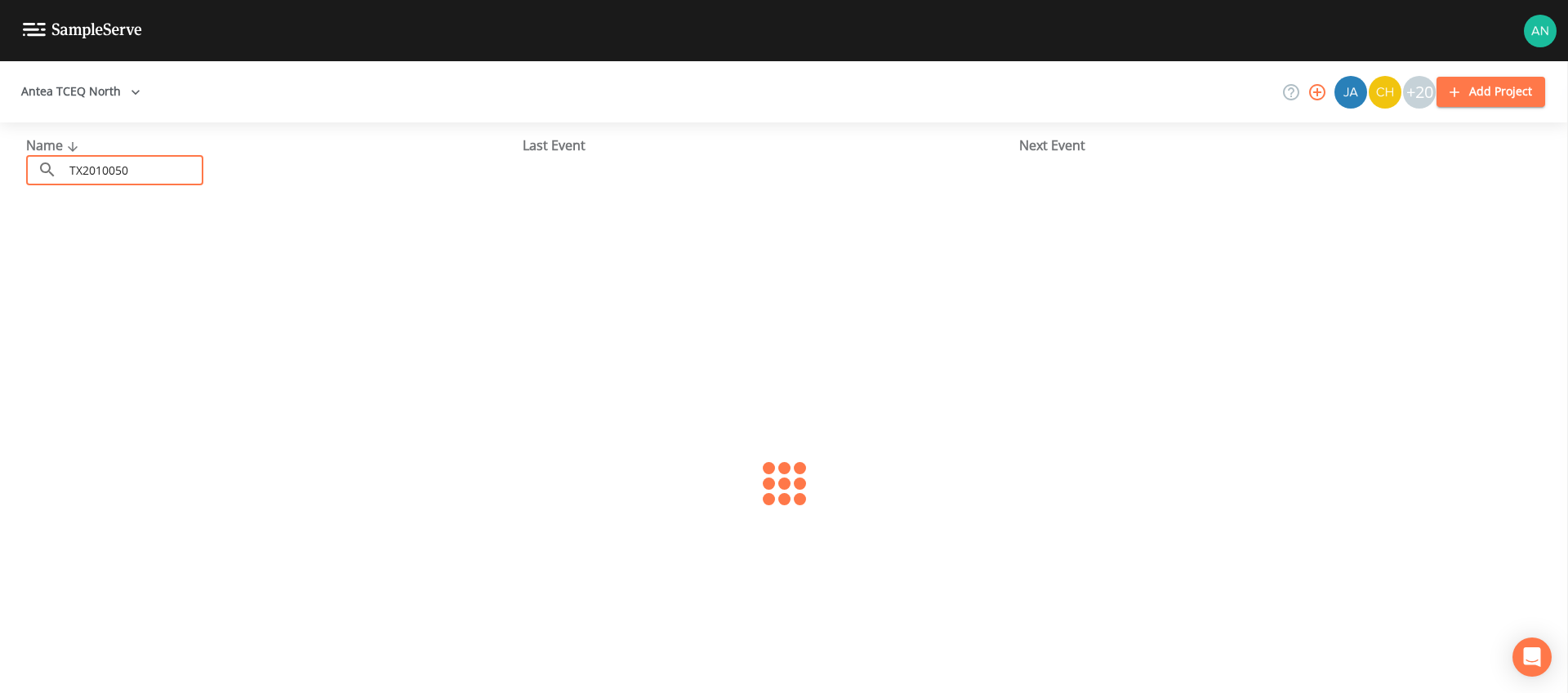
type input "TX2010050"
click at [67, 261] on div "CHALK HILL SUD (TX2010050) 09/25/2025 Samples: 3 Gauges: 0 Forms: 4" at bounding box center [783, 250] width 1542 height 104
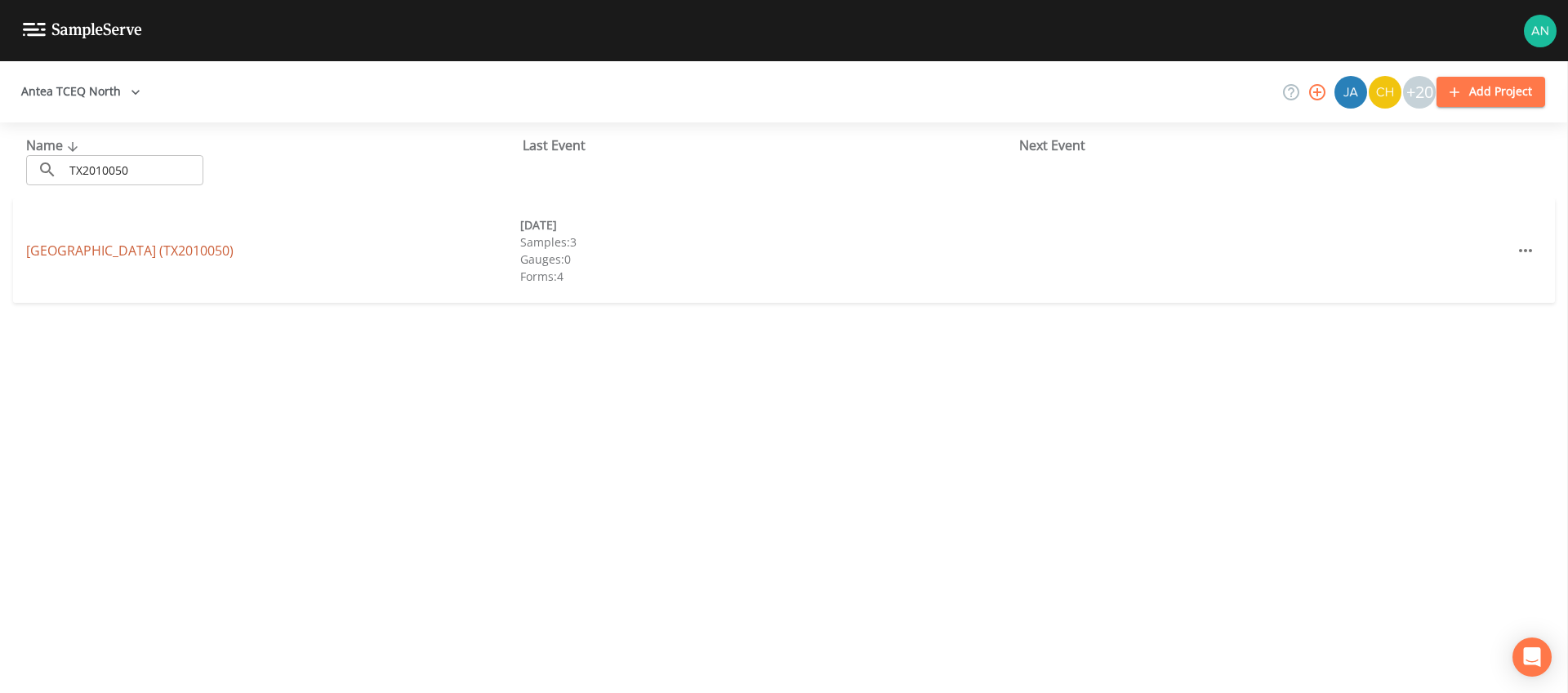
click at [66, 249] on link "CHALK HILL SUD (TX2010050)" at bounding box center [130, 250] width 207 height 18
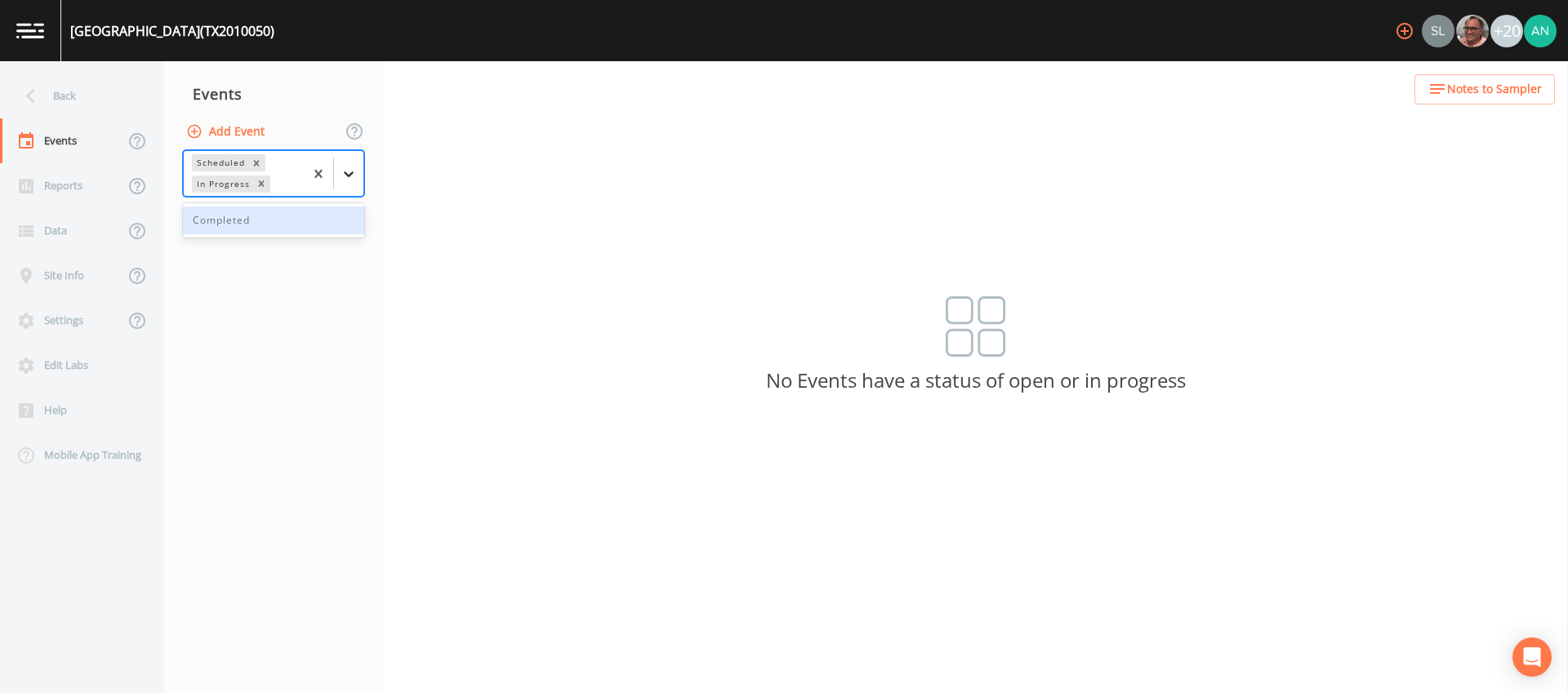
click at [361, 172] on div at bounding box center [348, 173] width 30 height 30
click at [332, 219] on div "Completed" at bounding box center [273, 220] width 181 height 28
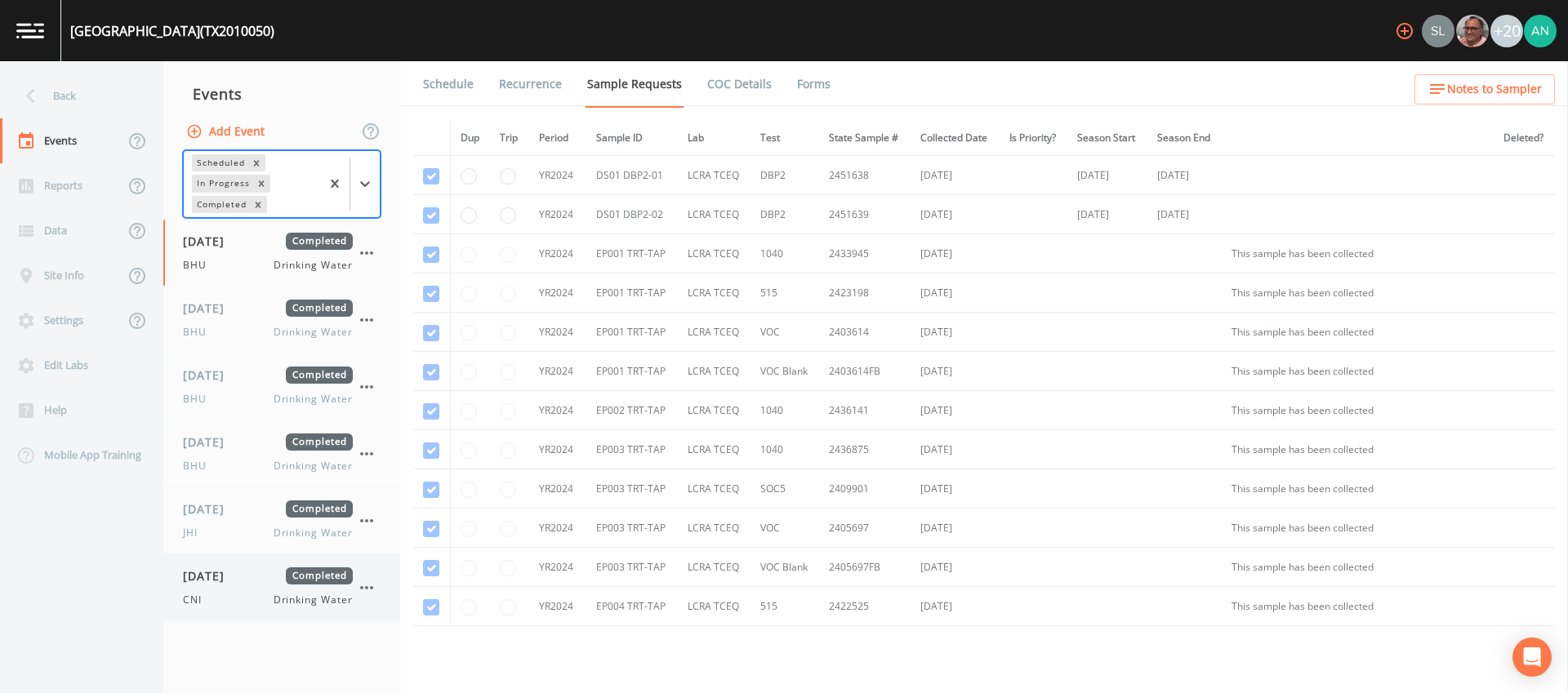
click at [217, 592] on div "CNI Drinking Water" at bounding box center [268, 599] width 170 height 14
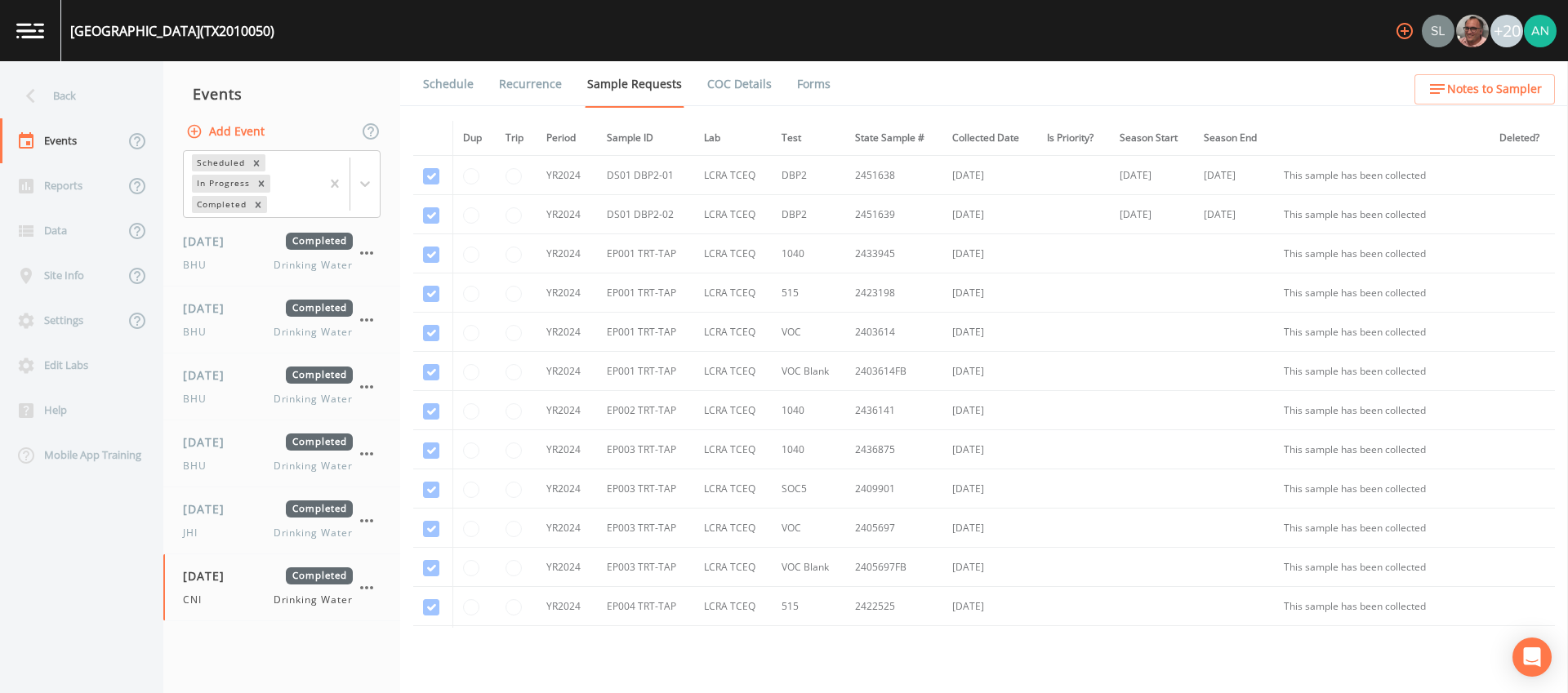
click at [809, 77] on link "Forms" at bounding box center [813, 84] width 38 height 46
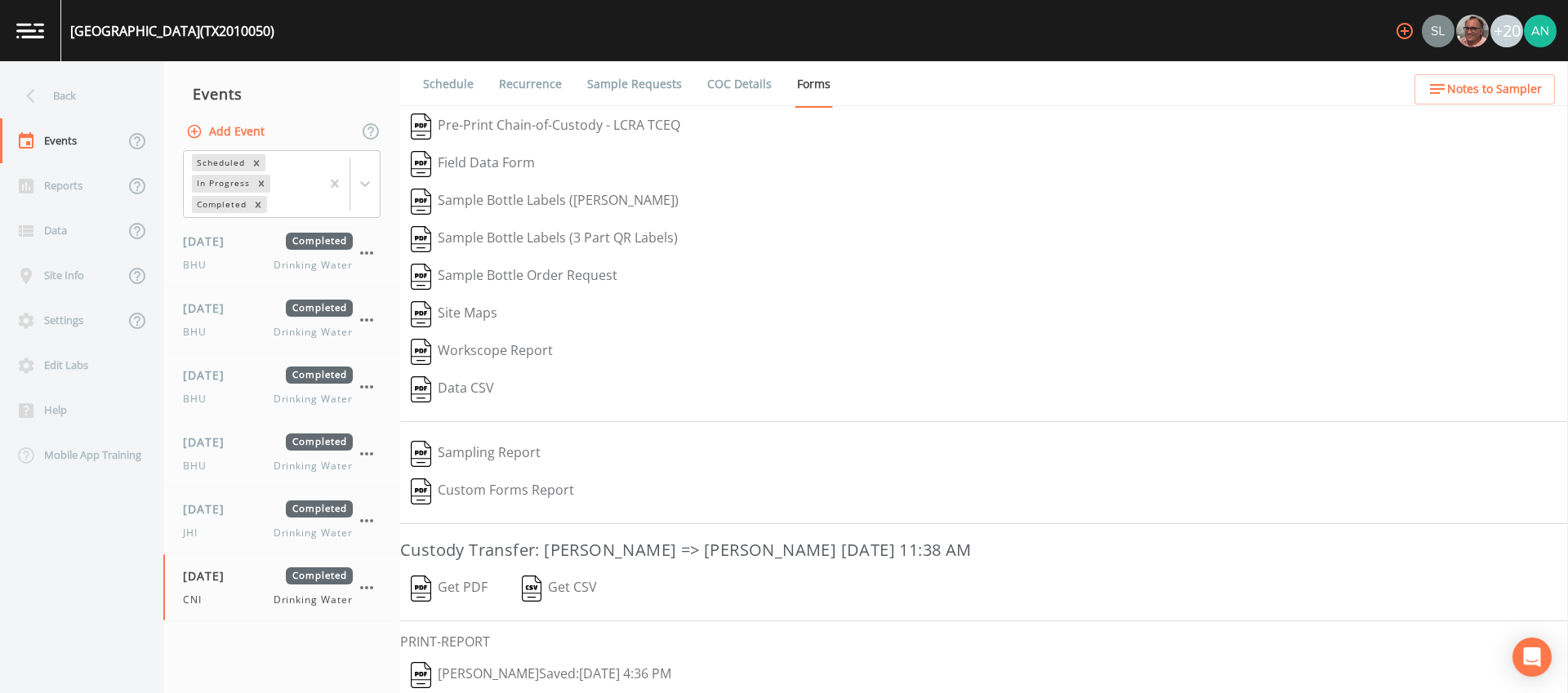
scroll to position [57, 0]
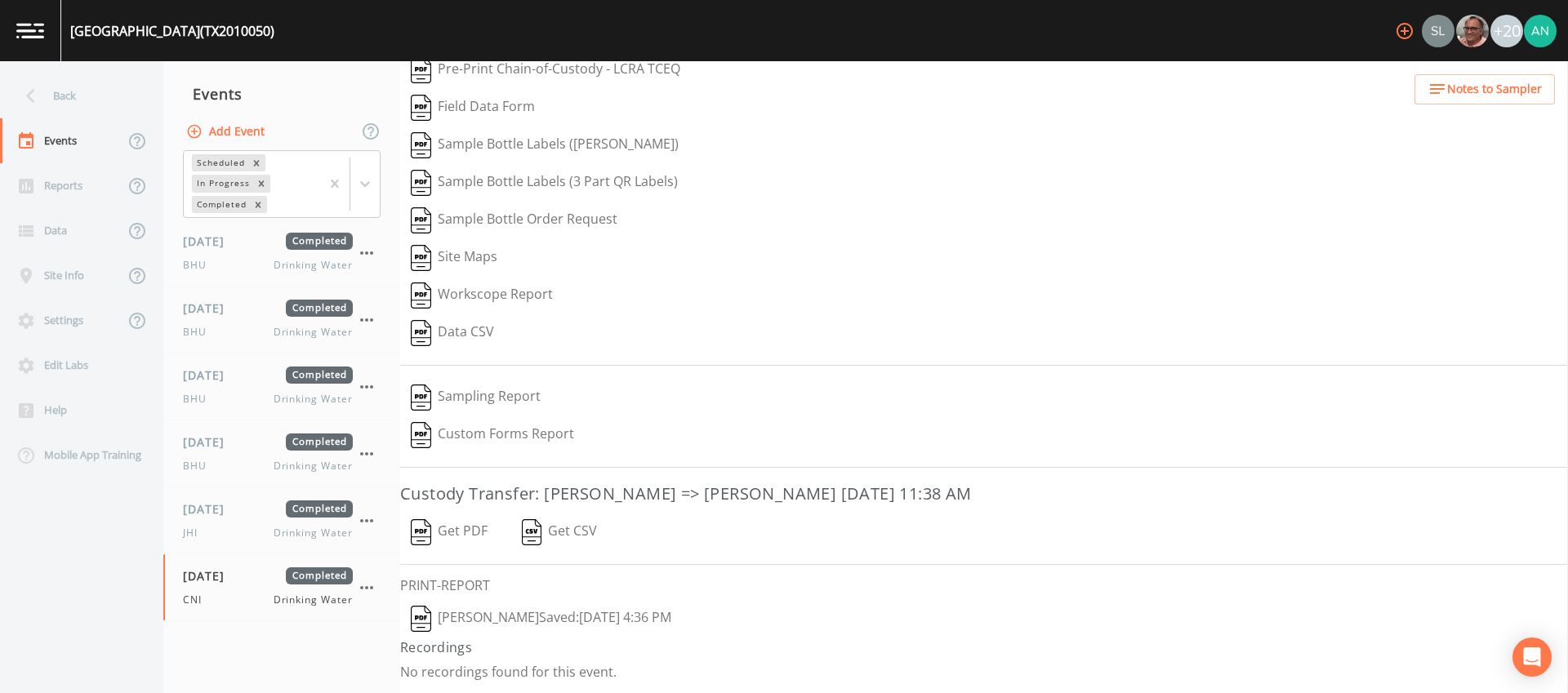
click at [505, 616] on button "Christina Nixon  Saved: September 25, 2025 4:36 PM" at bounding box center [541, 619] width 282 height 37
click at [245, 585] on div "09/25/2025 Completed CNI Drinking Water" at bounding box center [268, 586] width 170 height 40
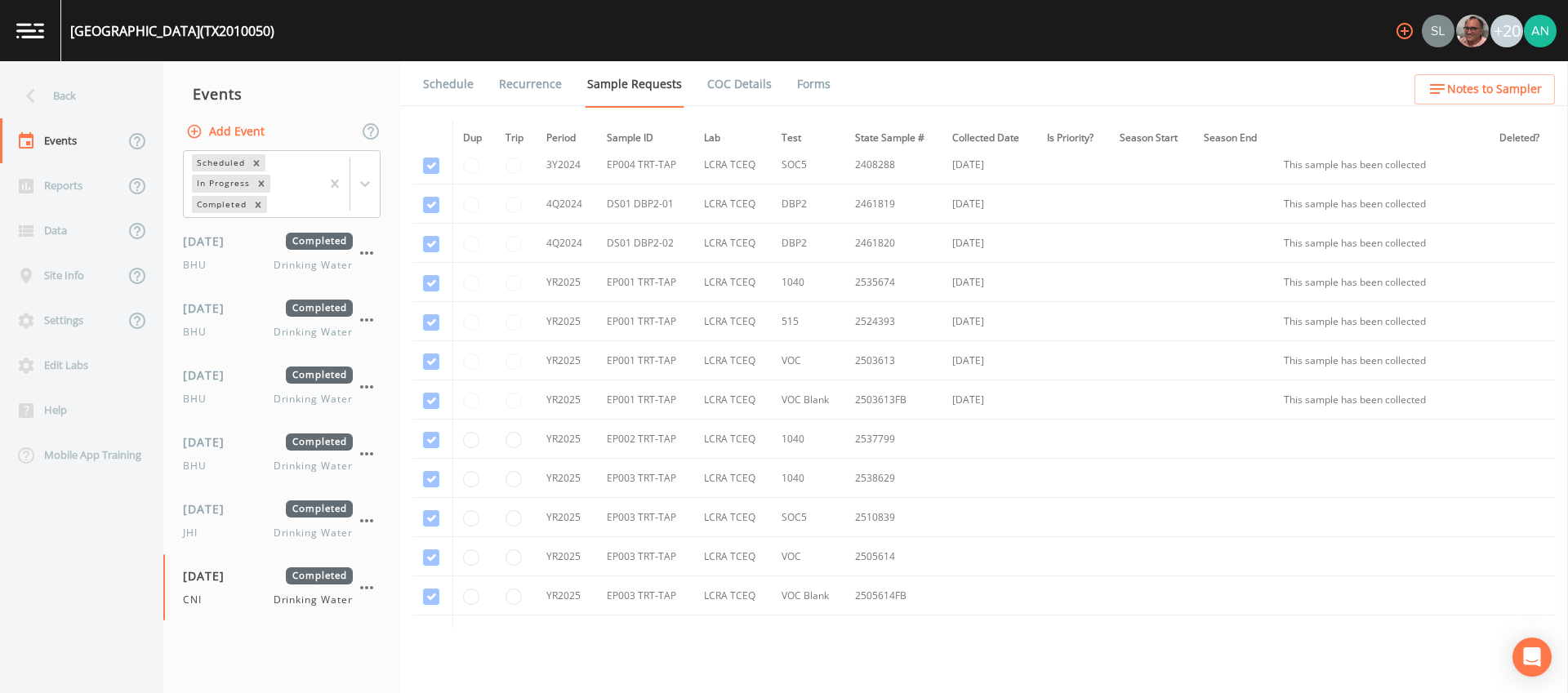
scroll to position [740, 0]
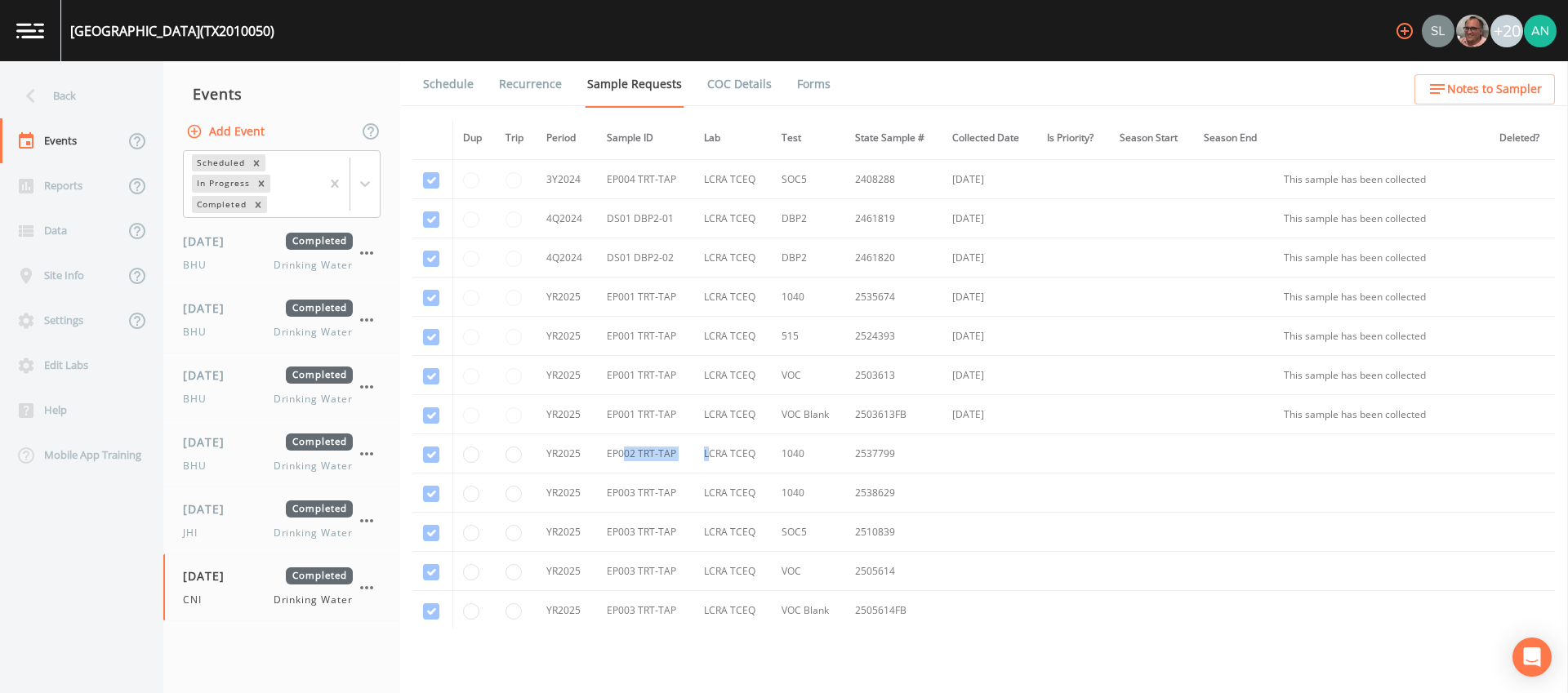
drag, startPoint x: 621, startPoint y: 454, endPoint x: 705, endPoint y: 454, distance: 84.0
click at [705, 454] on tr "YR2025 EP002 TRT-TAP LCRA TCEQ 1040 2537799" at bounding box center [984, 454] width 1141 height 39
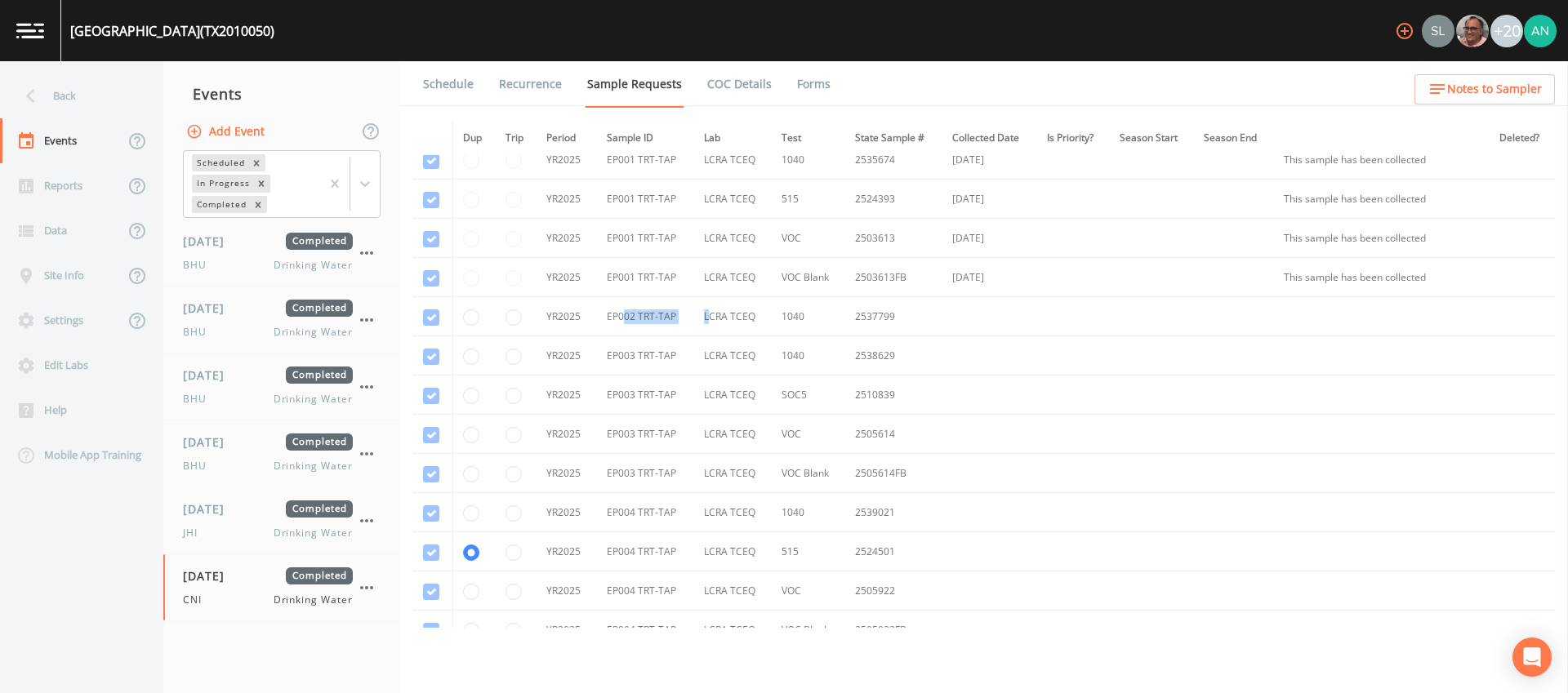
scroll to position [903, 0]
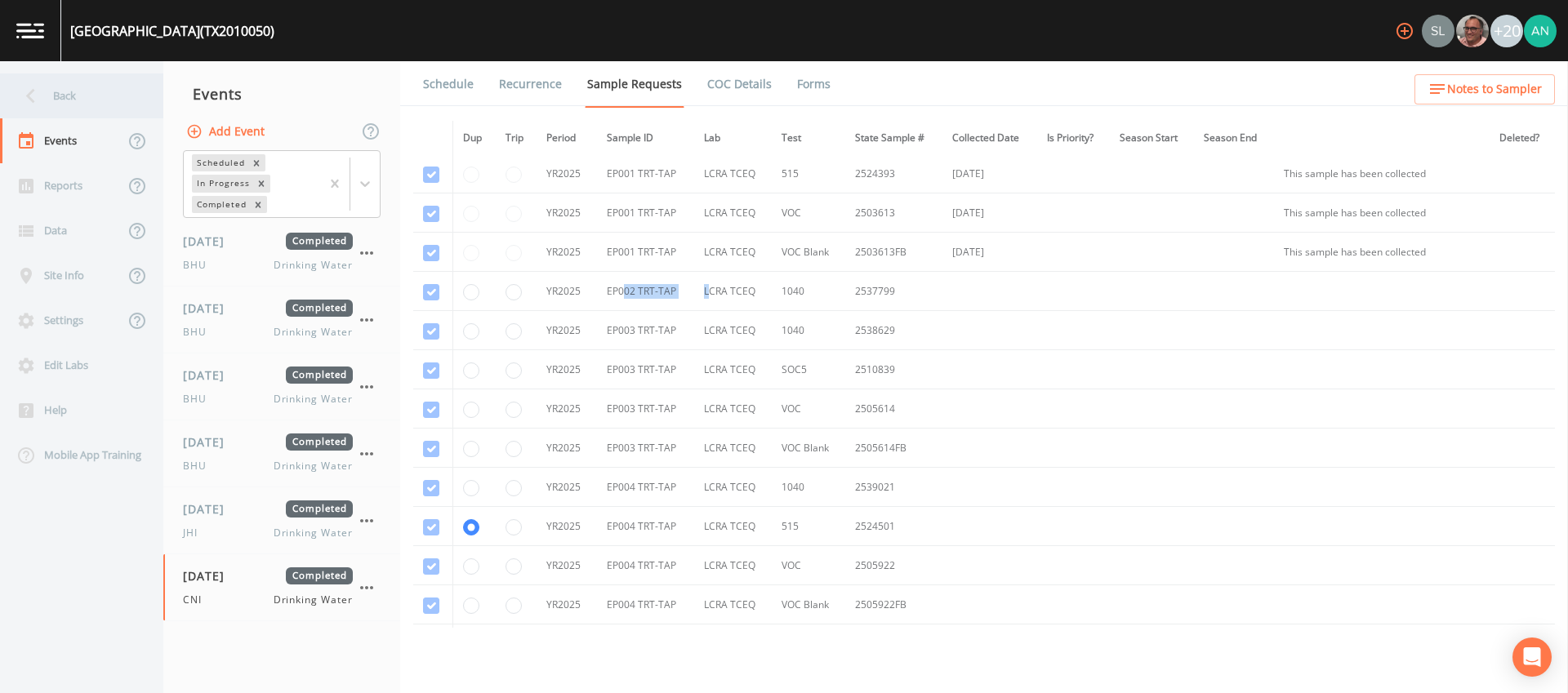
click at [35, 88] on icon at bounding box center [30, 96] width 29 height 29
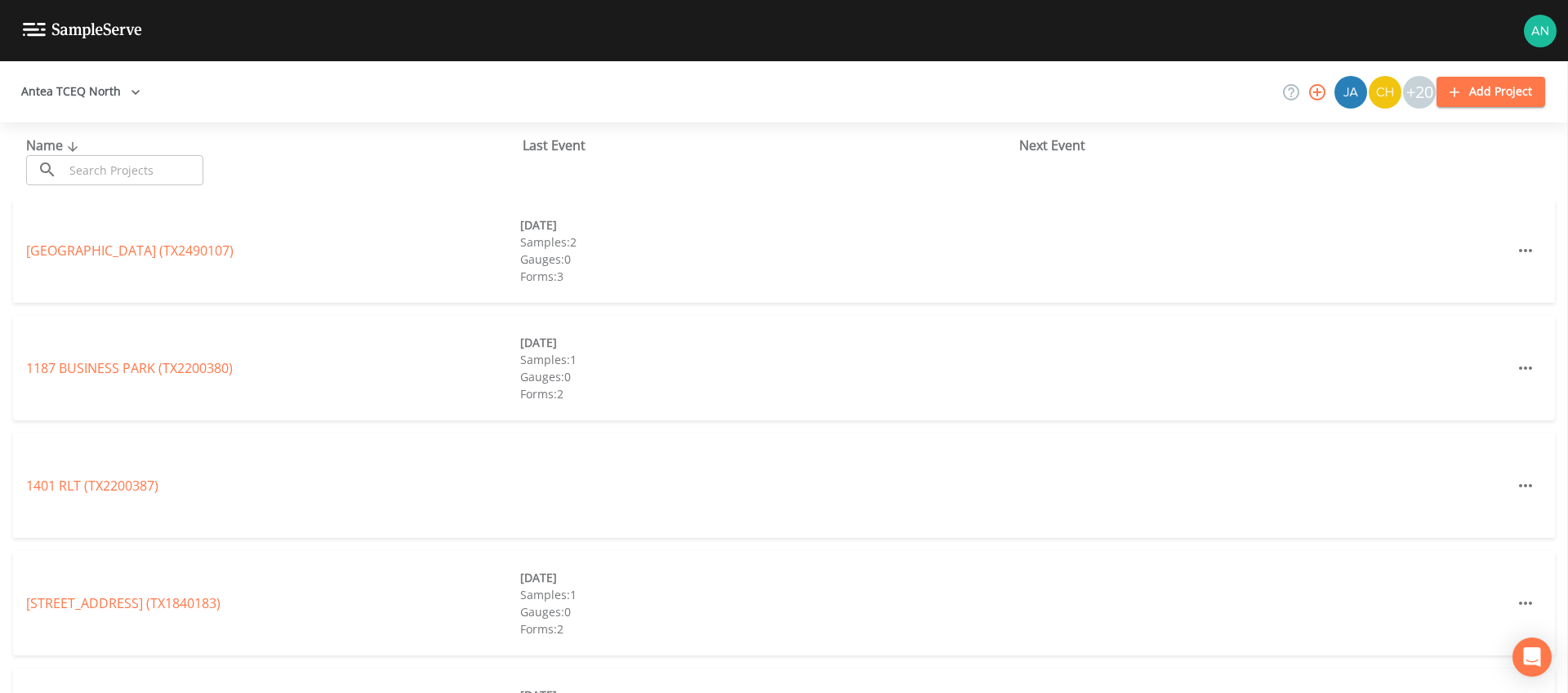
click at [168, 163] on input "text" at bounding box center [133, 170] width 140 height 30
paste input "TX1830020"
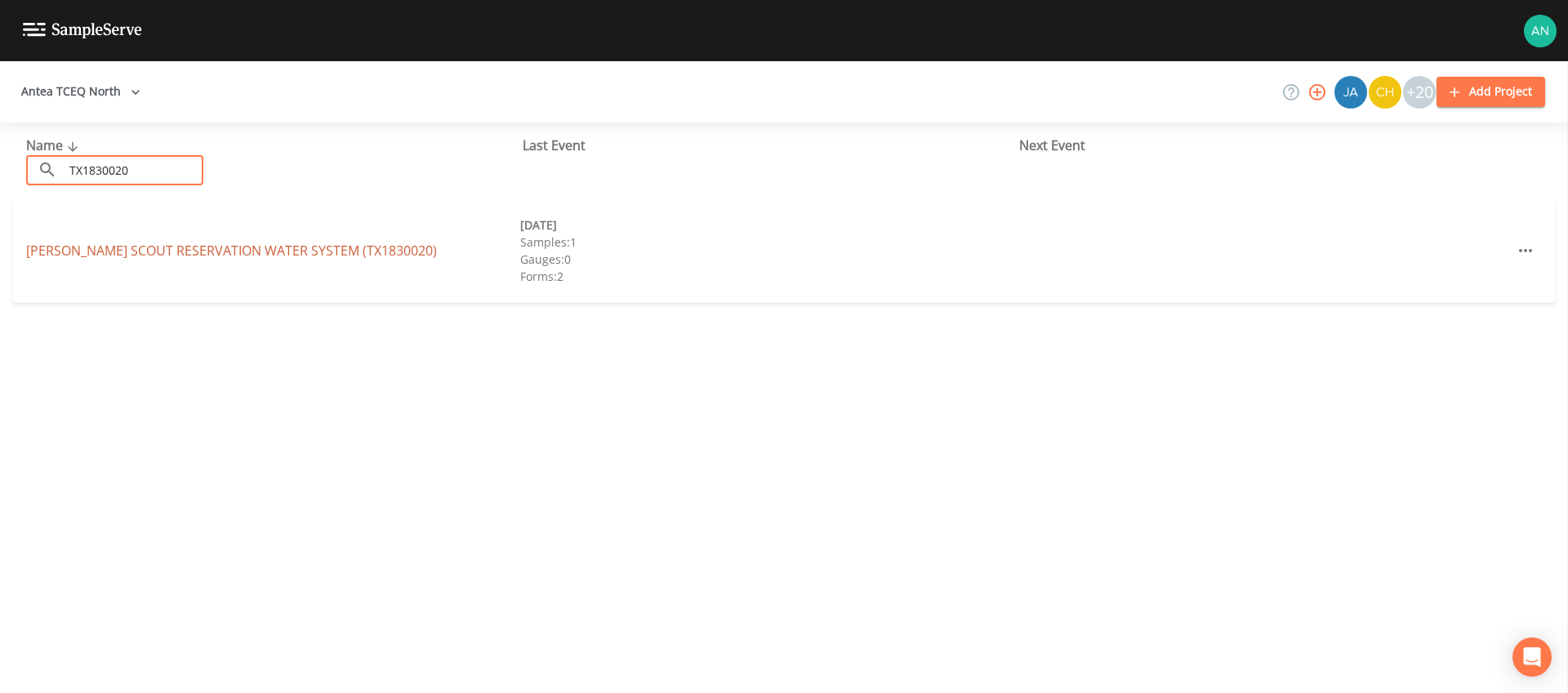
type input "TX1830020"
click at [132, 241] on link "PIRTLE SCOUT RESERVATION WATER SYSTEM (TX1830020)" at bounding box center [231, 250] width 411 height 18
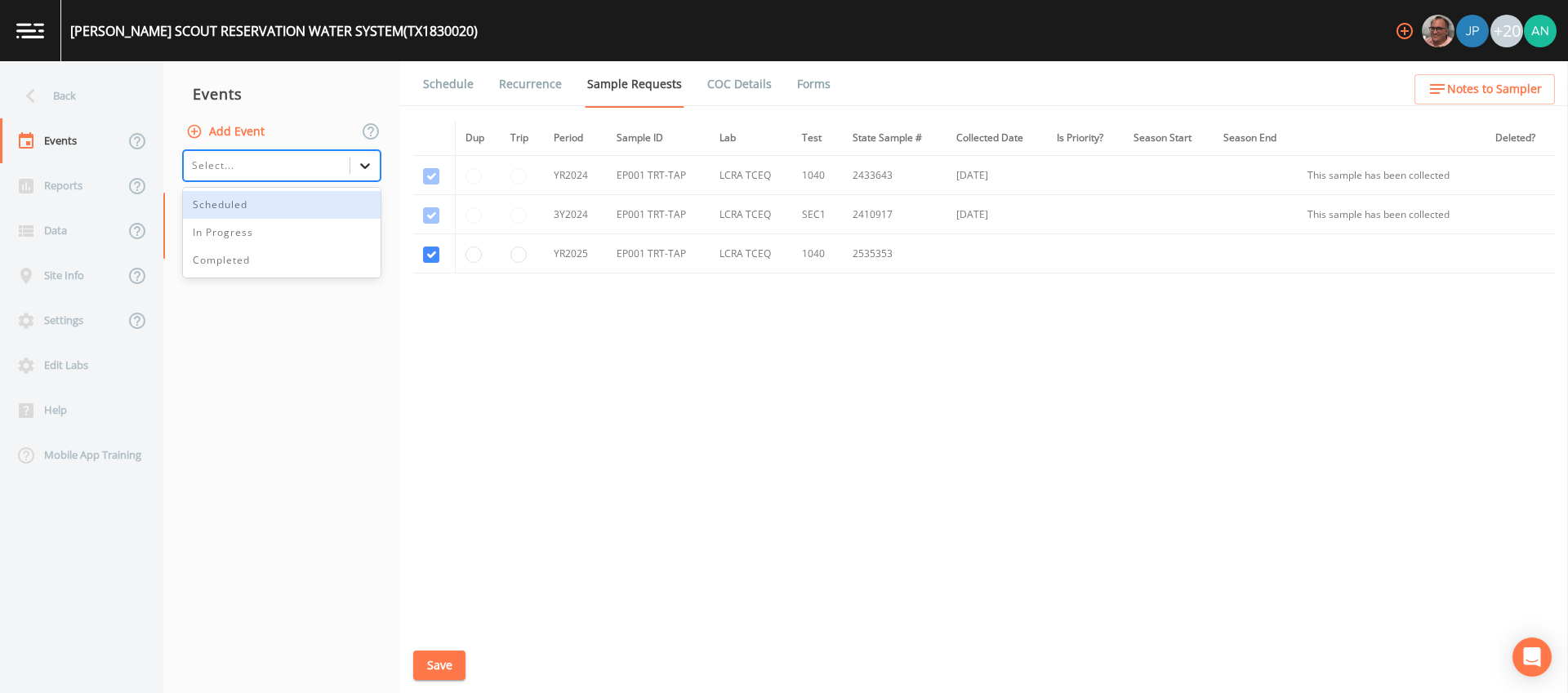
click at [369, 162] on icon at bounding box center [364, 165] width 16 height 16
click at [281, 238] on div "In Progress" at bounding box center [281, 232] width 197 height 28
click at [371, 170] on icon at bounding box center [364, 165] width 16 height 16
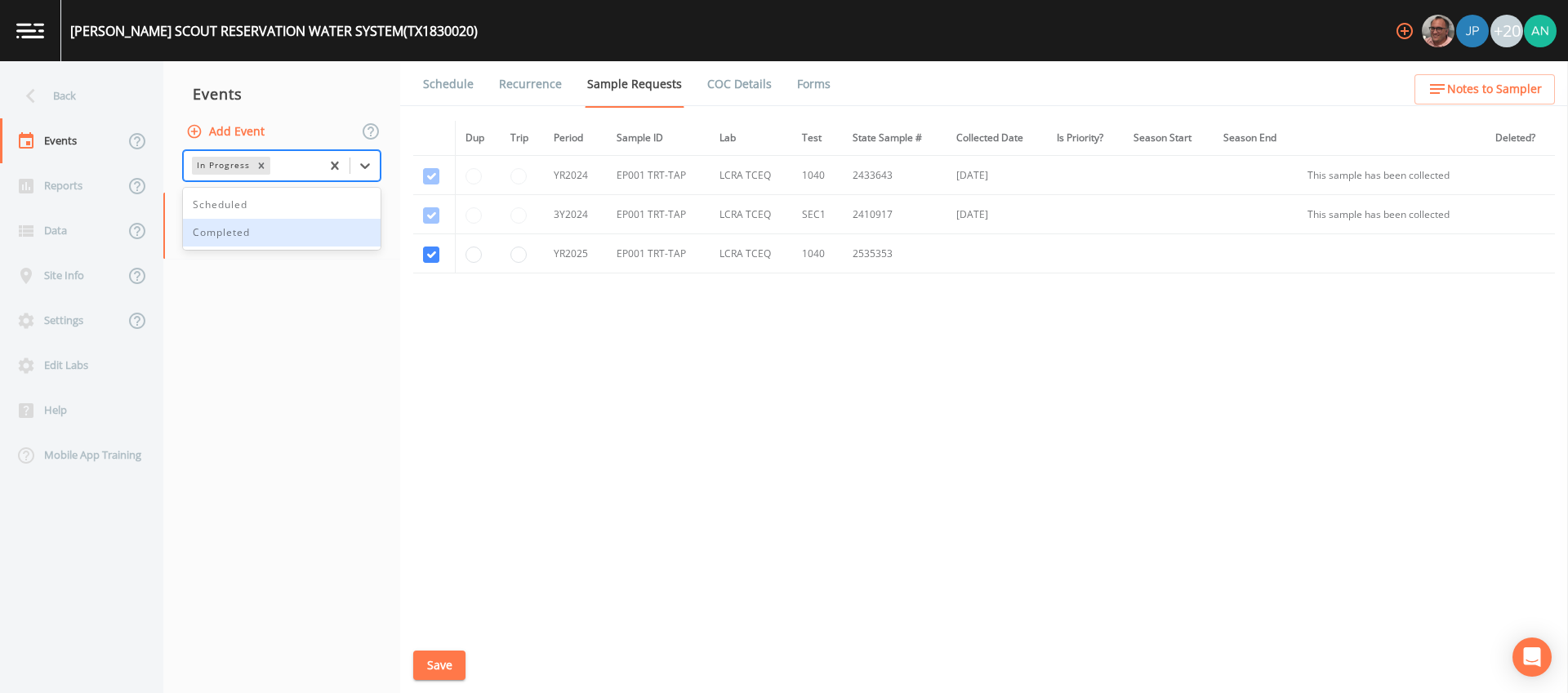
click at [306, 229] on div "Completed" at bounding box center [281, 232] width 197 height 28
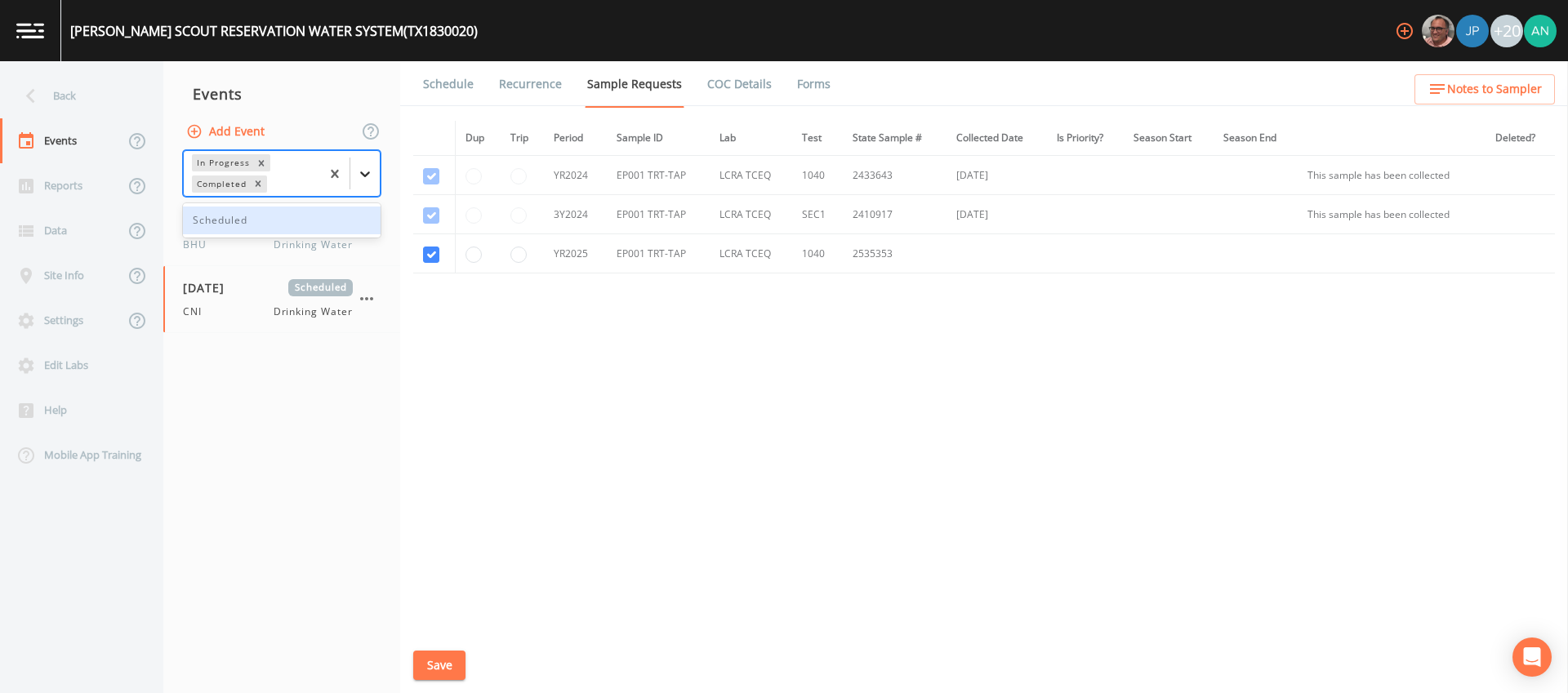
click at [357, 179] on icon at bounding box center [364, 173] width 16 height 16
click at [268, 222] on div "Scheduled" at bounding box center [281, 220] width 197 height 28
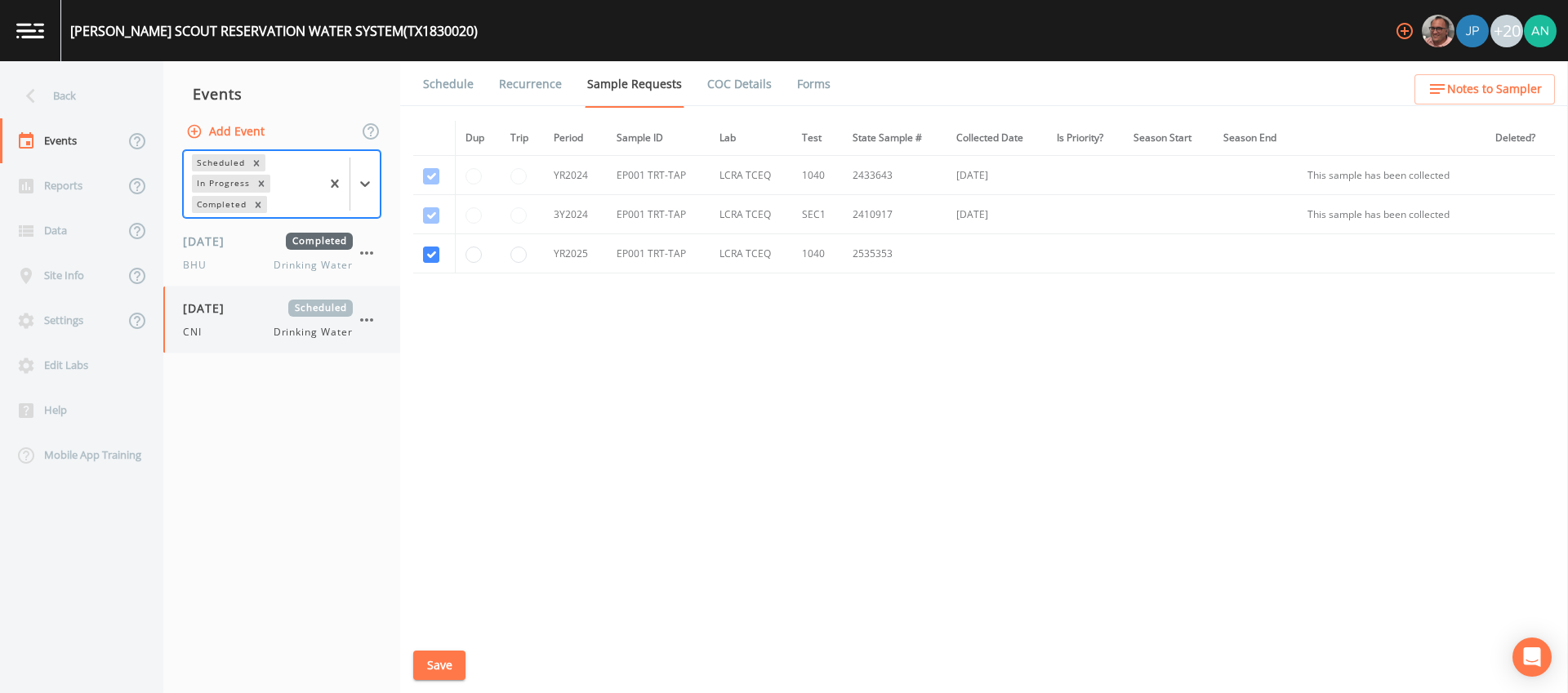
click at [222, 333] on div "CNI Drinking Water" at bounding box center [268, 332] width 170 height 14
click at [186, 335] on span "CNI" at bounding box center [197, 332] width 29 height 14
click at [798, 80] on link "Forms" at bounding box center [813, 84] width 38 height 46
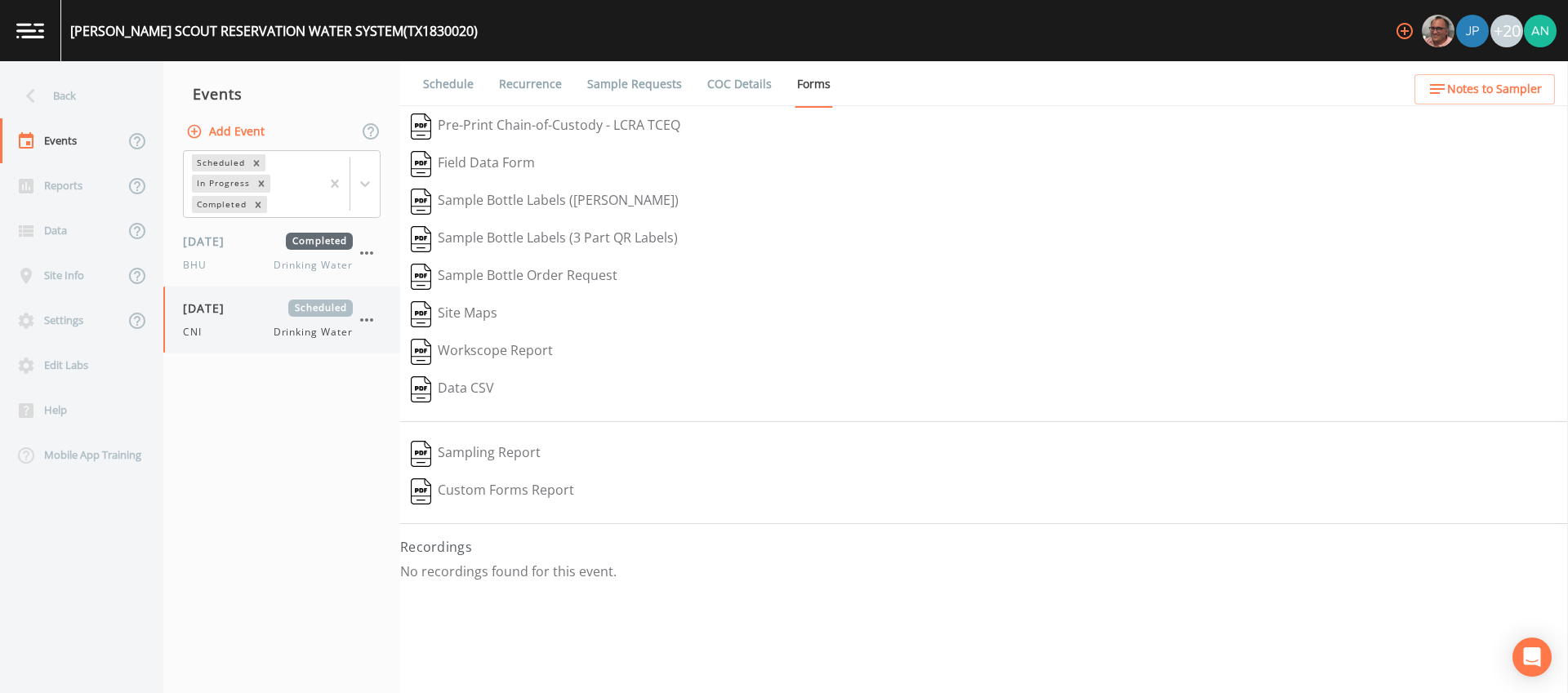
click at [253, 317] on div "09/25/2025 Scheduled CNI Drinking Water" at bounding box center [268, 319] width 170 height 40
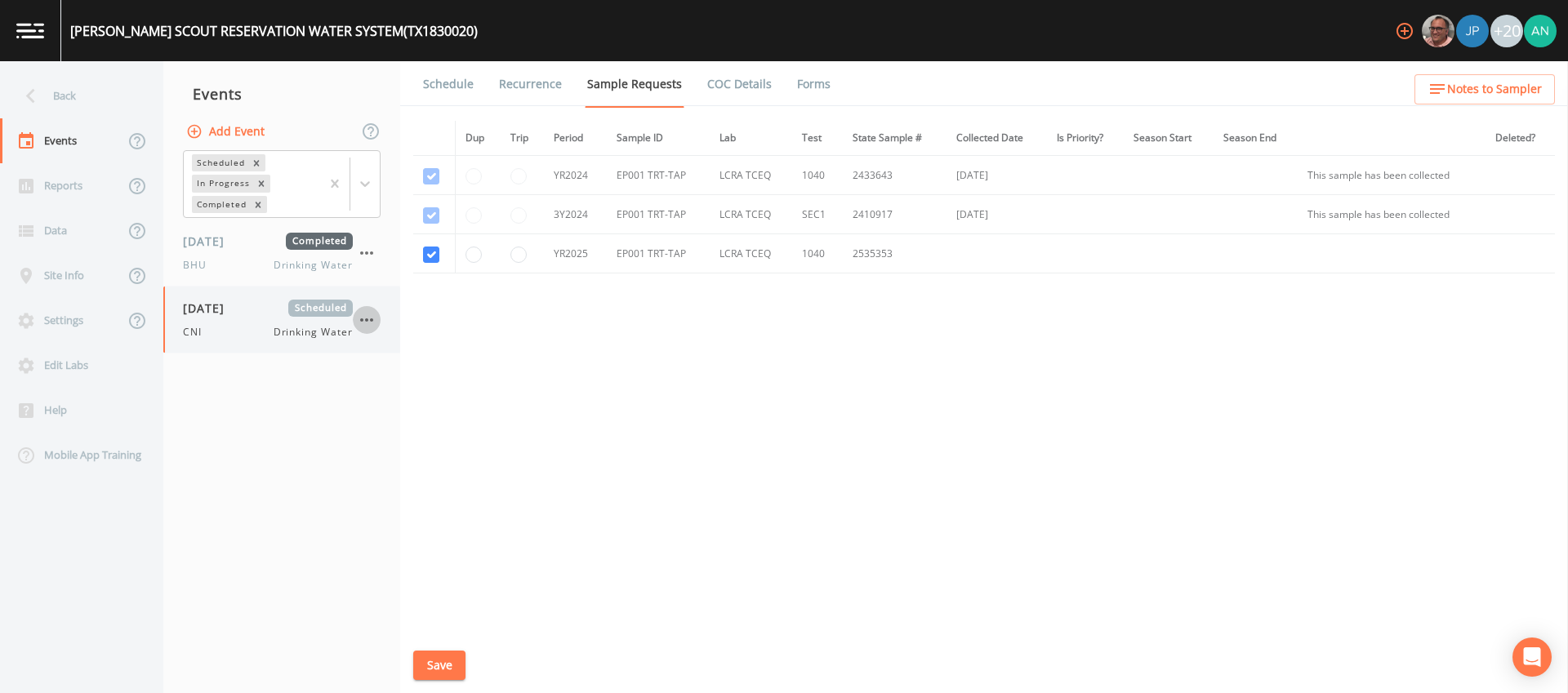
click at [371, 316] on icon "button" at bounding box center [366, 319] width 19 height 19
click at [412, 415] on p "Delete" at bounding box center [448, 415] width 105 height 19
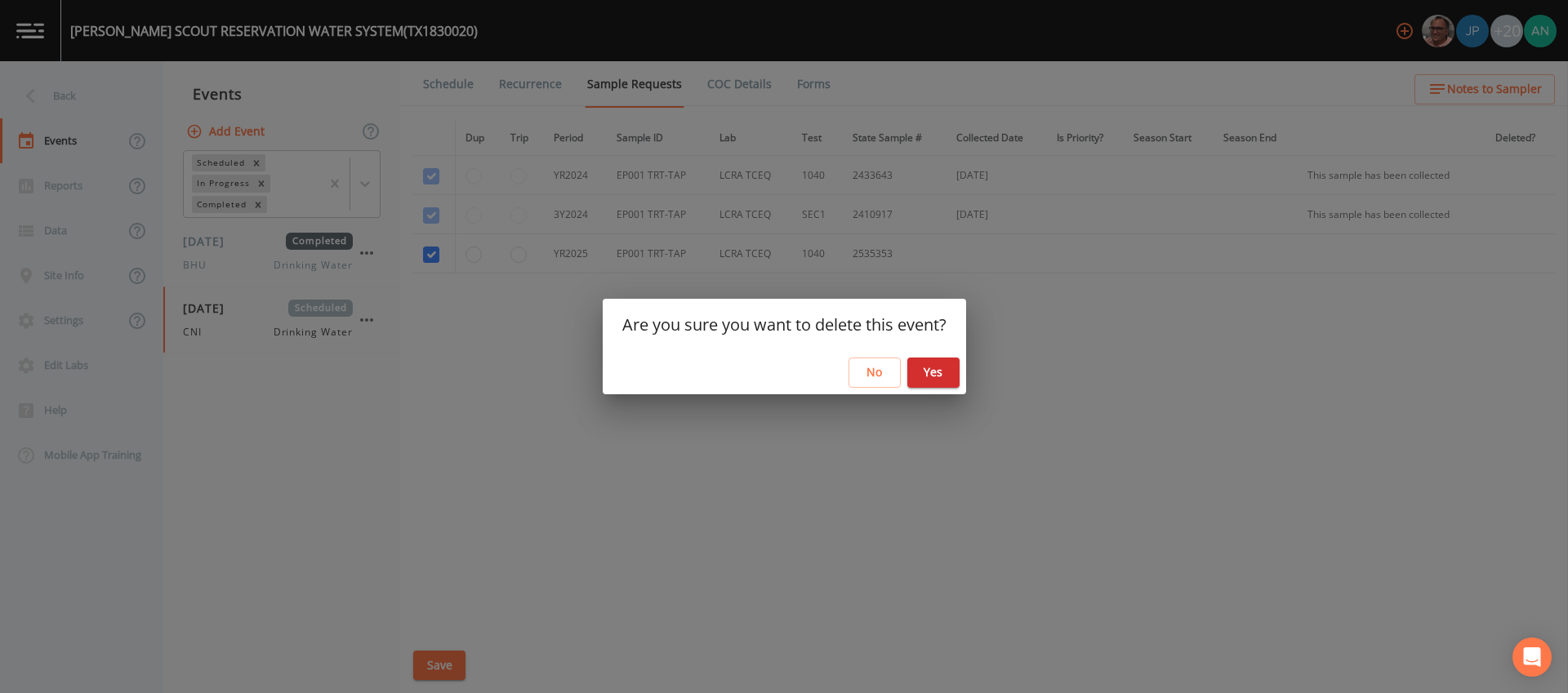
click at [931, 375] on button "Yes" at bounding box center [934, 372] width 52 height 30
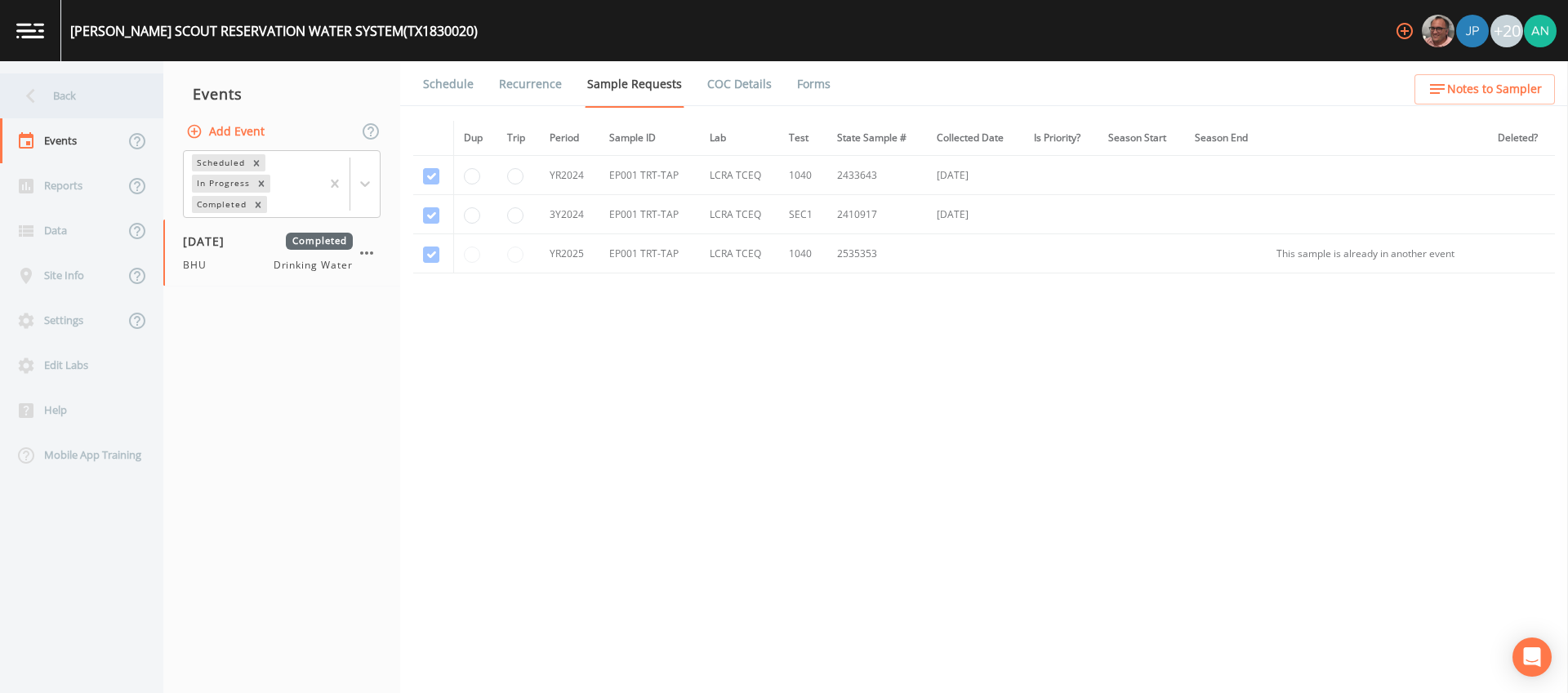
click at [50, 93] on div "Back" at bounding box center [74, 96] width 147 height 45
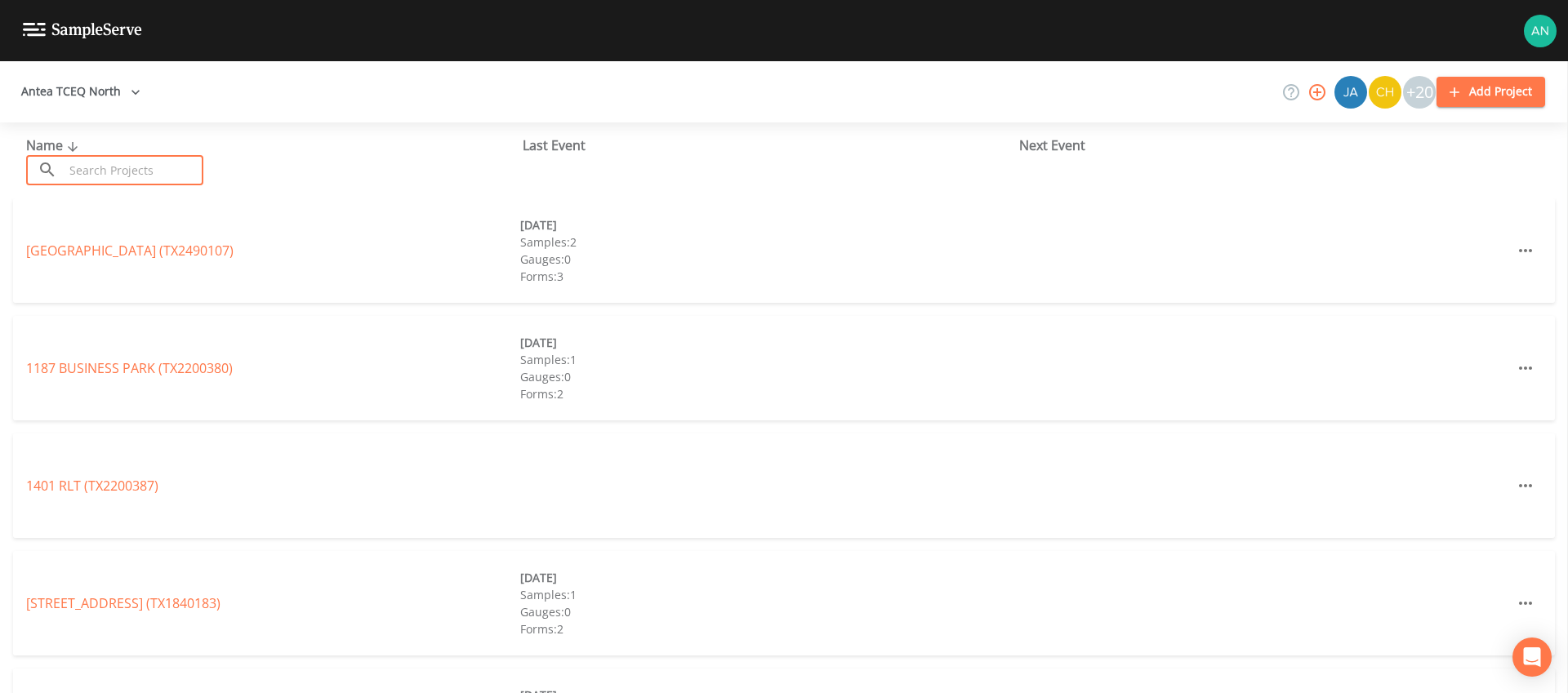
click at [174, 168] on input "text" at bounding box center [133, 170] width 140 height 30
paste input "TX2200045"
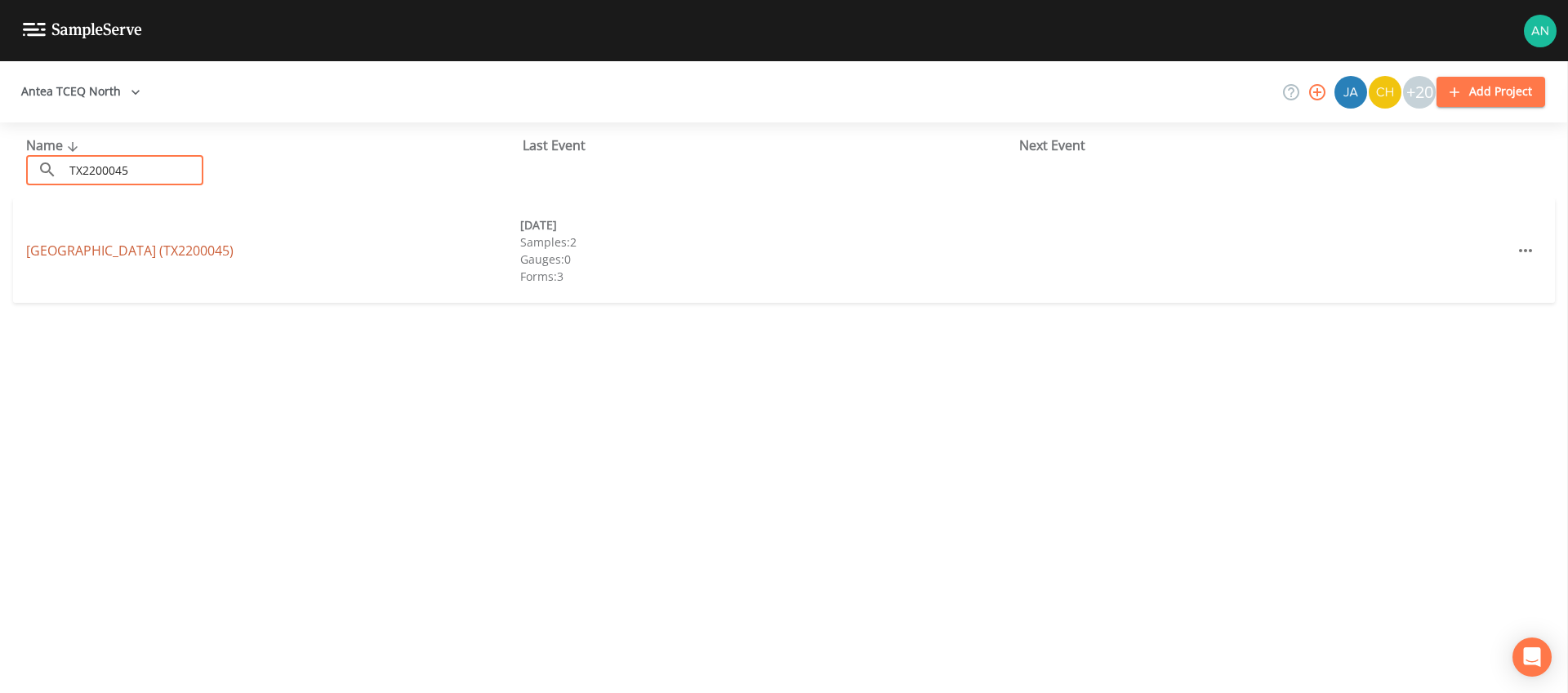
type input "TX2200045"
click at [146, 250] on link "COTTONWOOD HILLS ESTATES (TX2200045)" at bounding box center [130, 250] width 207 height 18
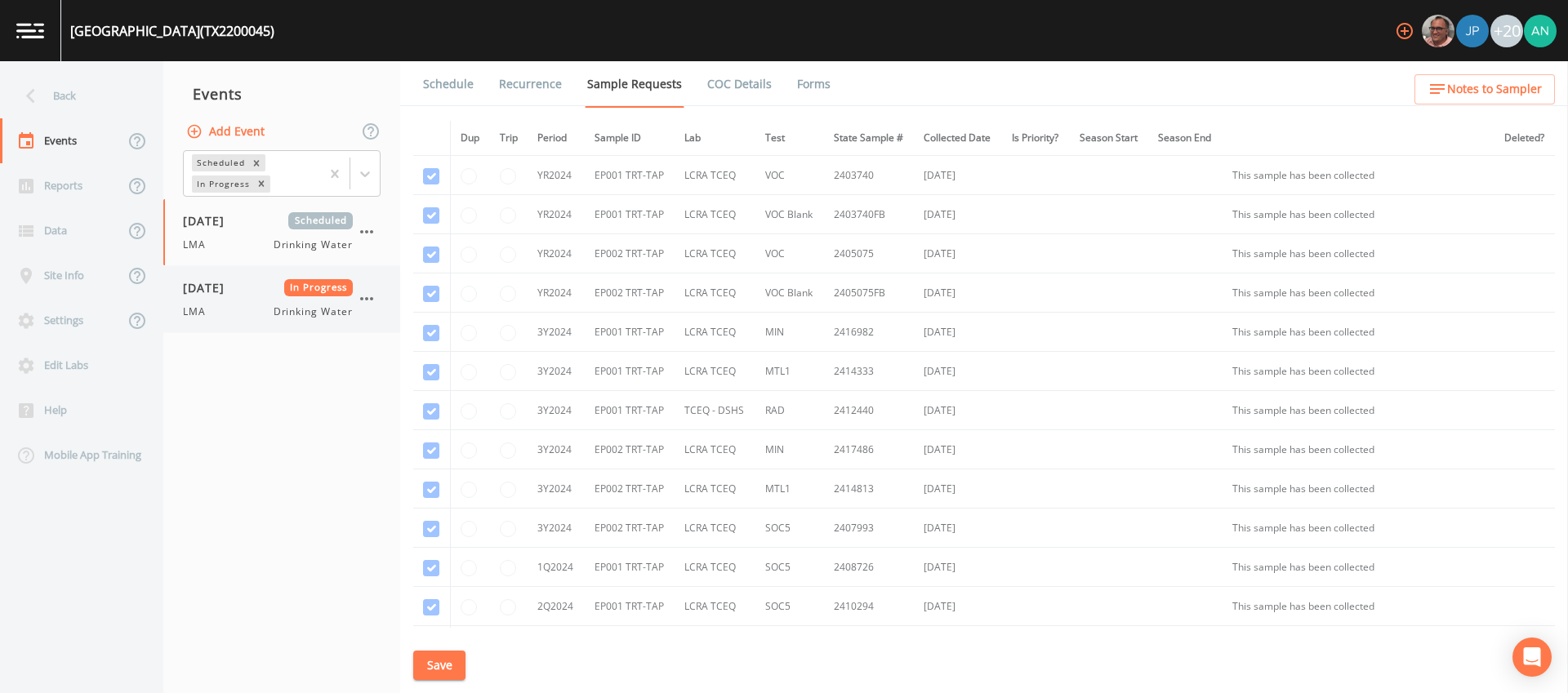
click at [222, 311] on div "LMA Drinking Water" at bounding box center [268, 311] width 170 height 14
click at [365, 182] on div at bounding box center [365, 173] width 30 height 30
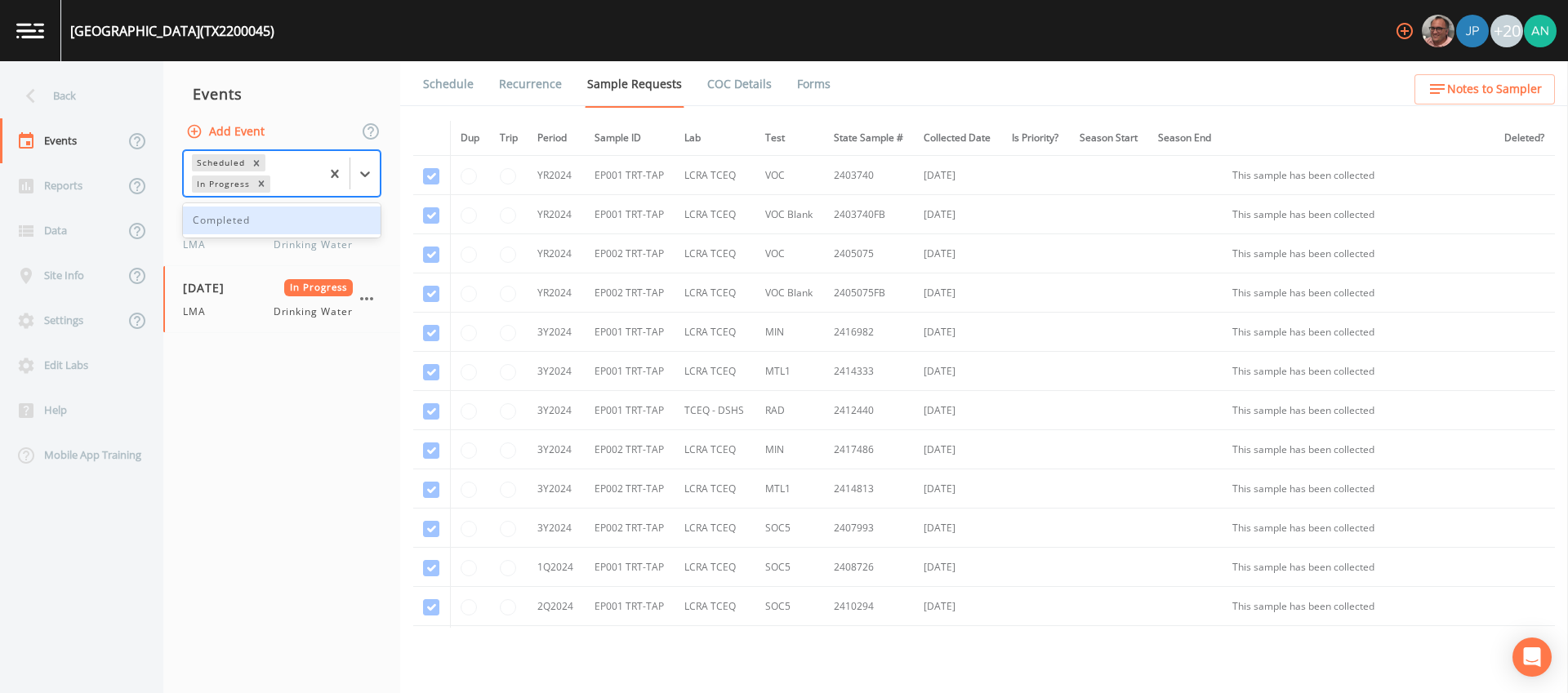
click at [349, 223] on div "Completed" at bounding box center [281, 220] width 197 height 28
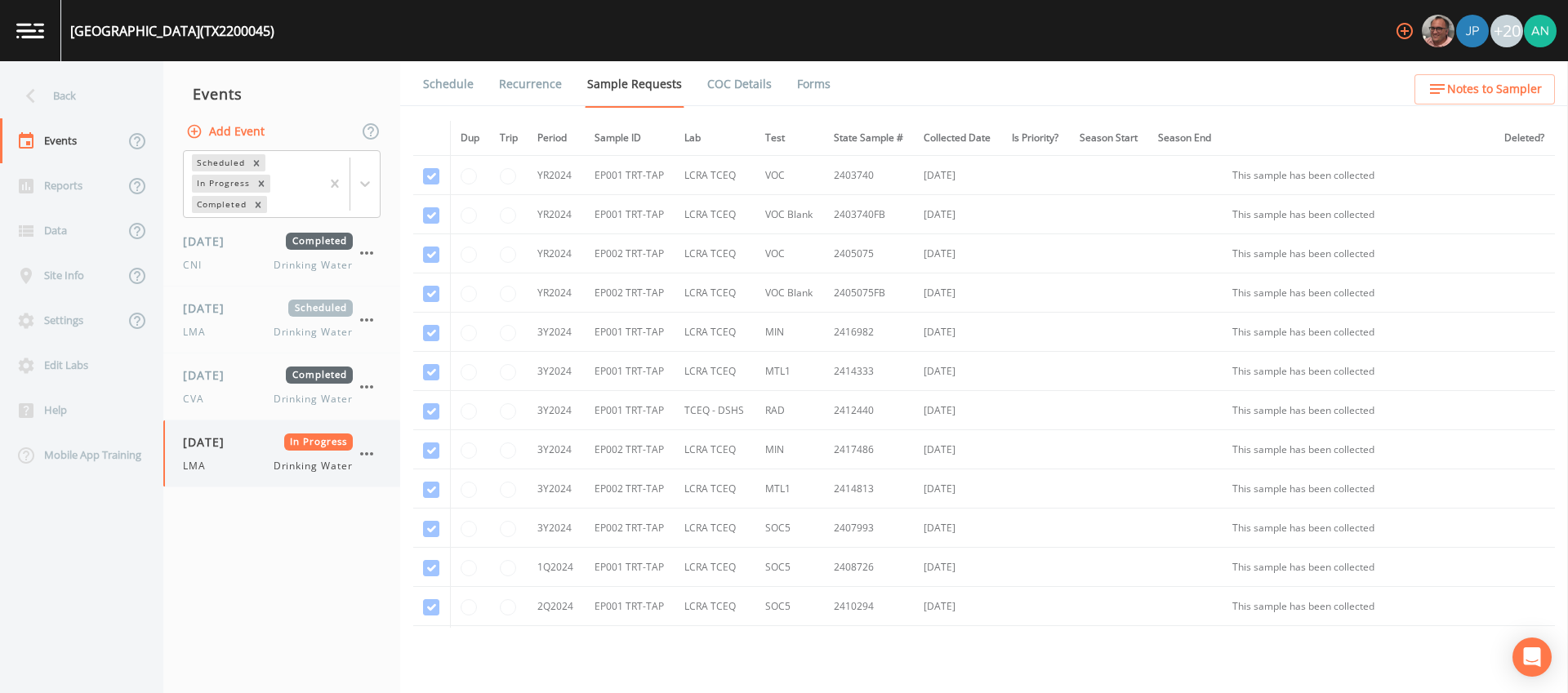
click at [238, 458] on div "09/25/2025 In Progress LMA Drinking Water" at bounding box center [268, 453] width 170 height 40
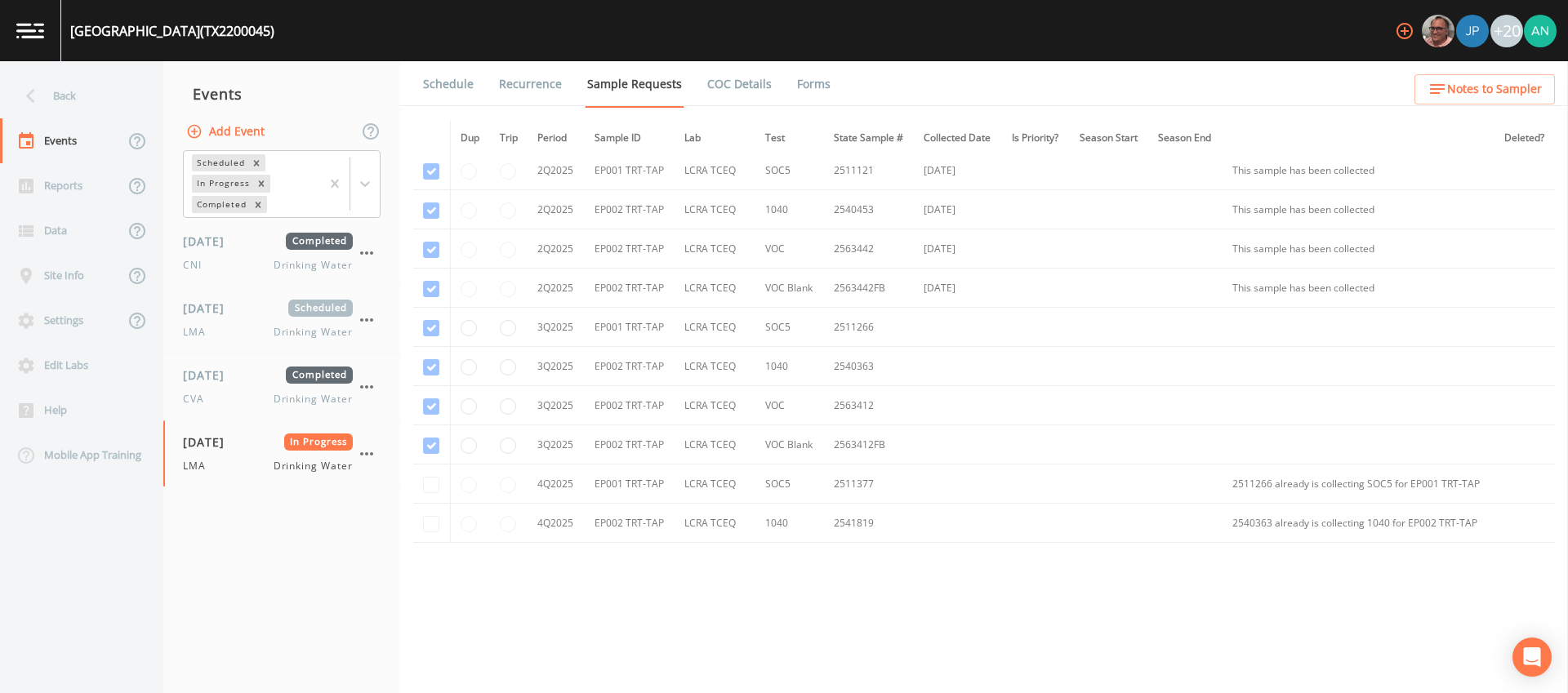
scroll to position [1186, 0]
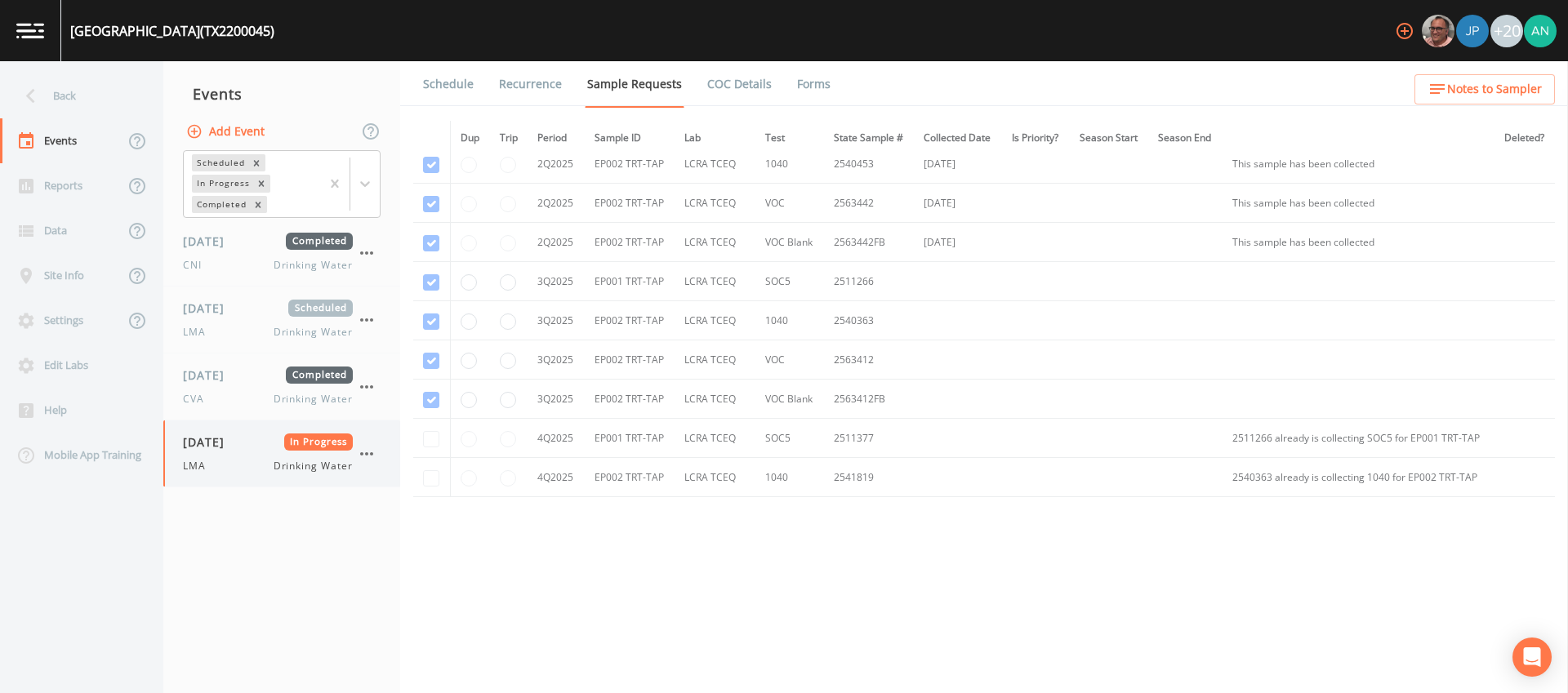
click at [327, 444] on span "In Progress" at bounding box center [319, 442] width 69 height 17
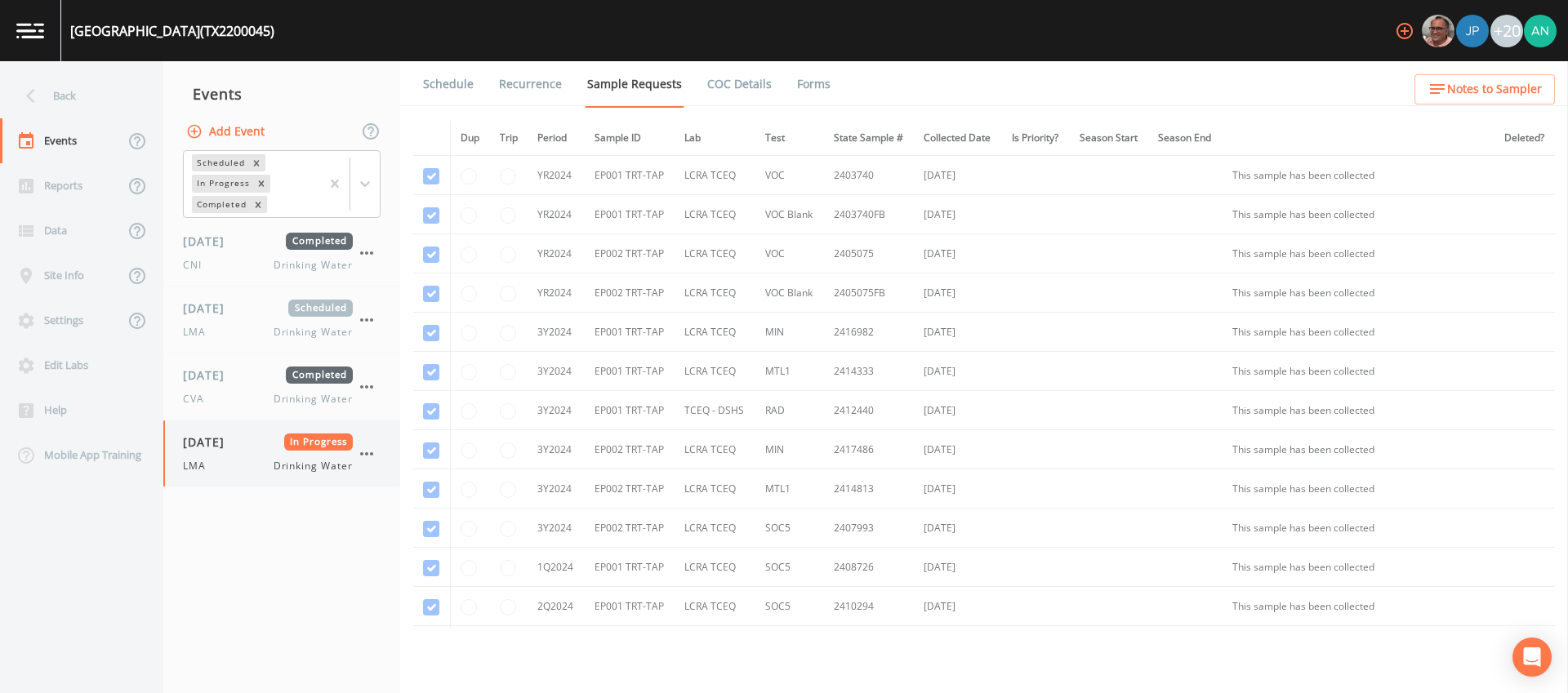
click at [357, 454] on icon "button" at bounding box center [366, 454] width 19 height 19
click at [401, 490] on span "Mark Complete" at bounding box center [450, 490] width 109 height 19
click at [202, 457] on div "09/25/2025 Completed LMA Drinking Water" at bounding box center [268, 453] width 170 height 40
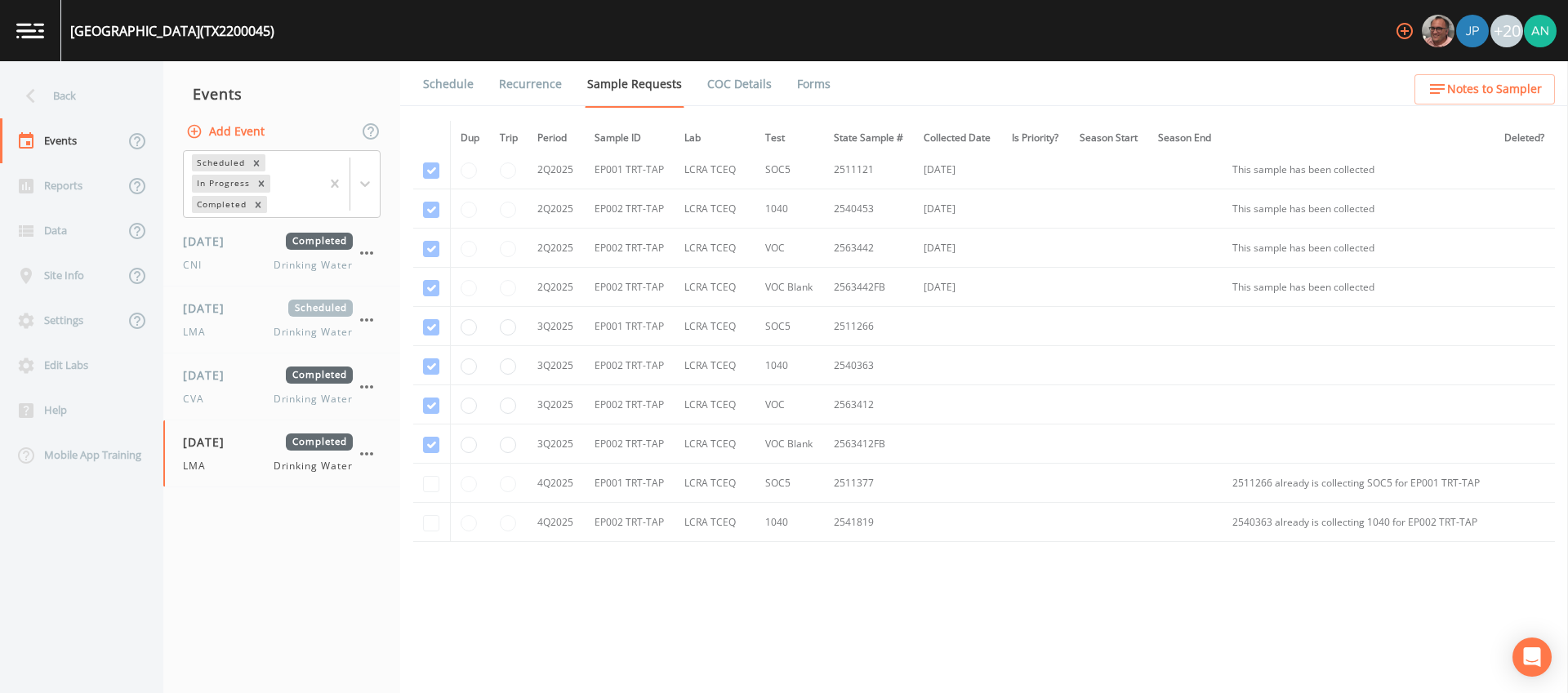
scroll to position [1098, 0]
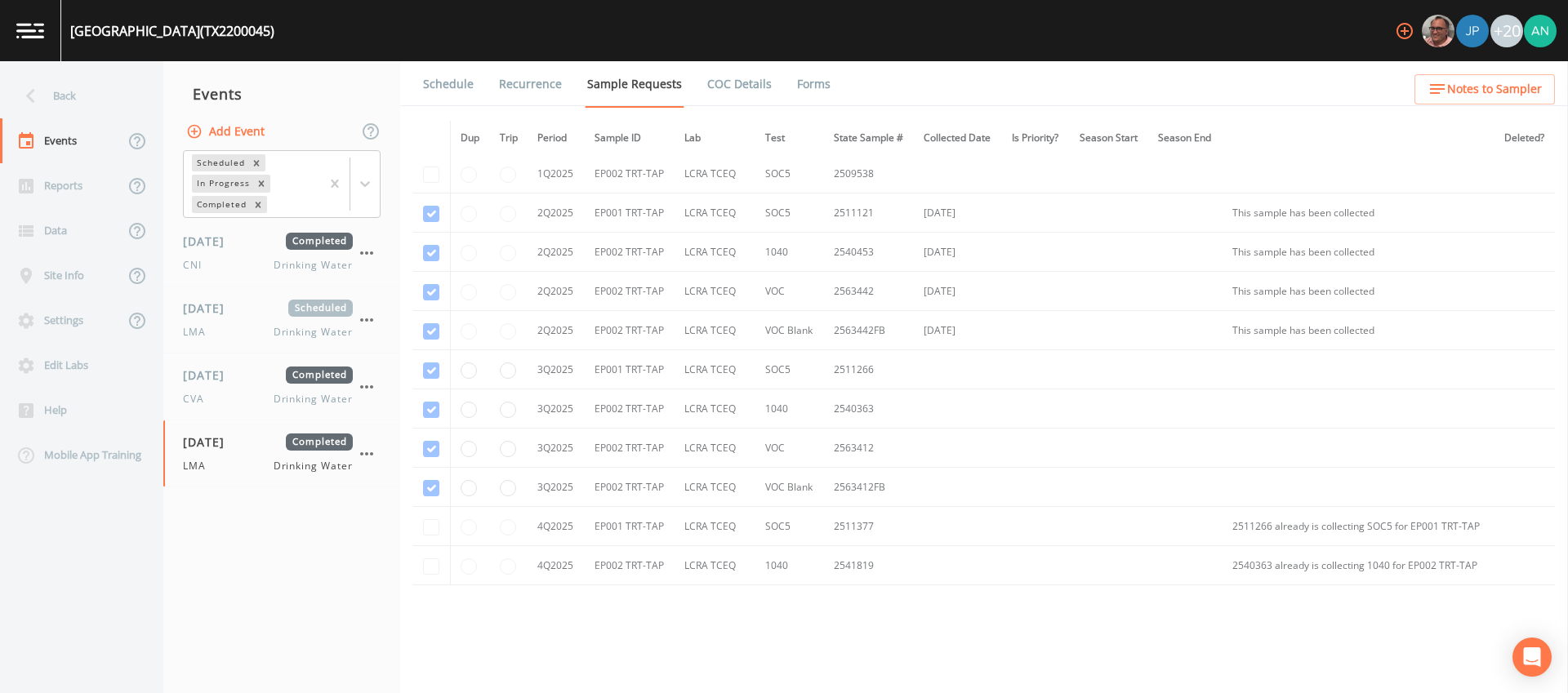
click at [815, 90] on link "Forms" at bounding box center [813, 84] width 38 height 46
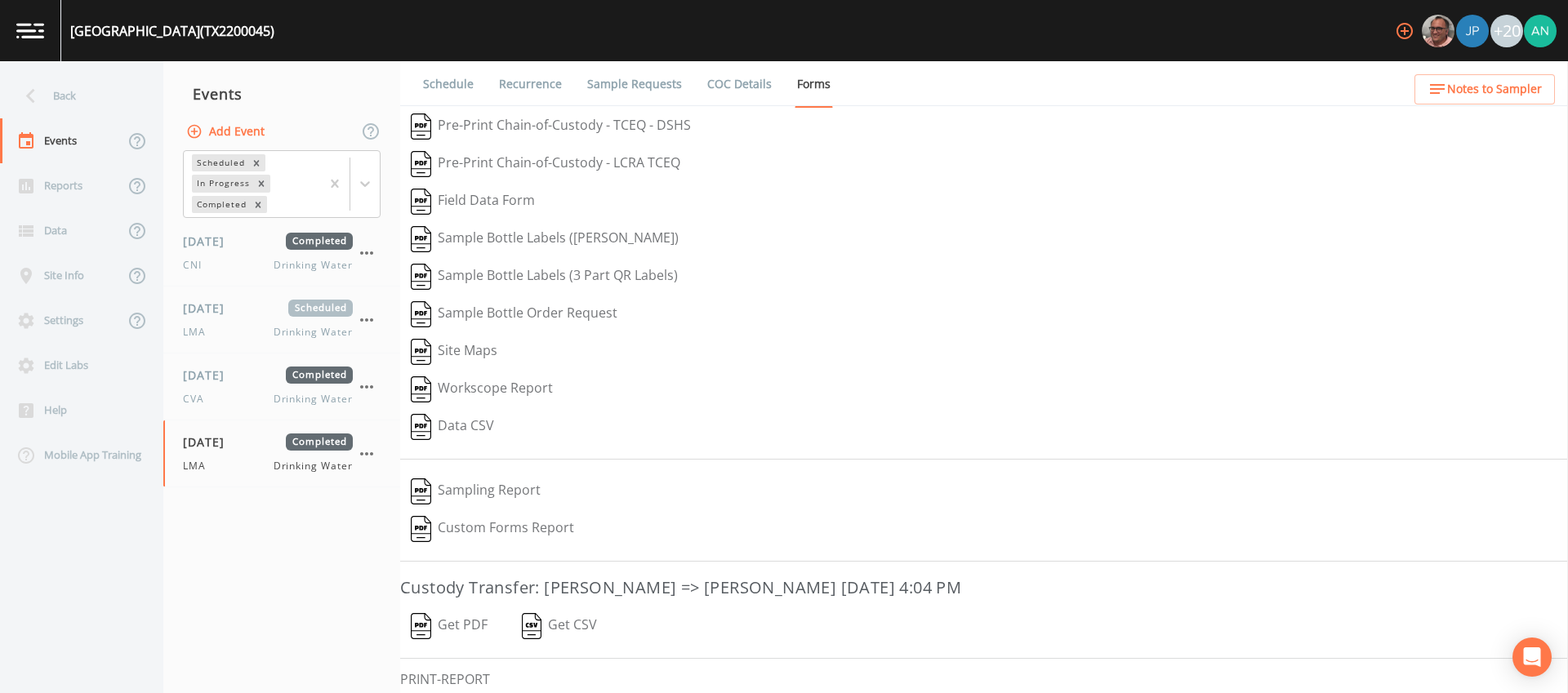
scroll to position [94, 0]
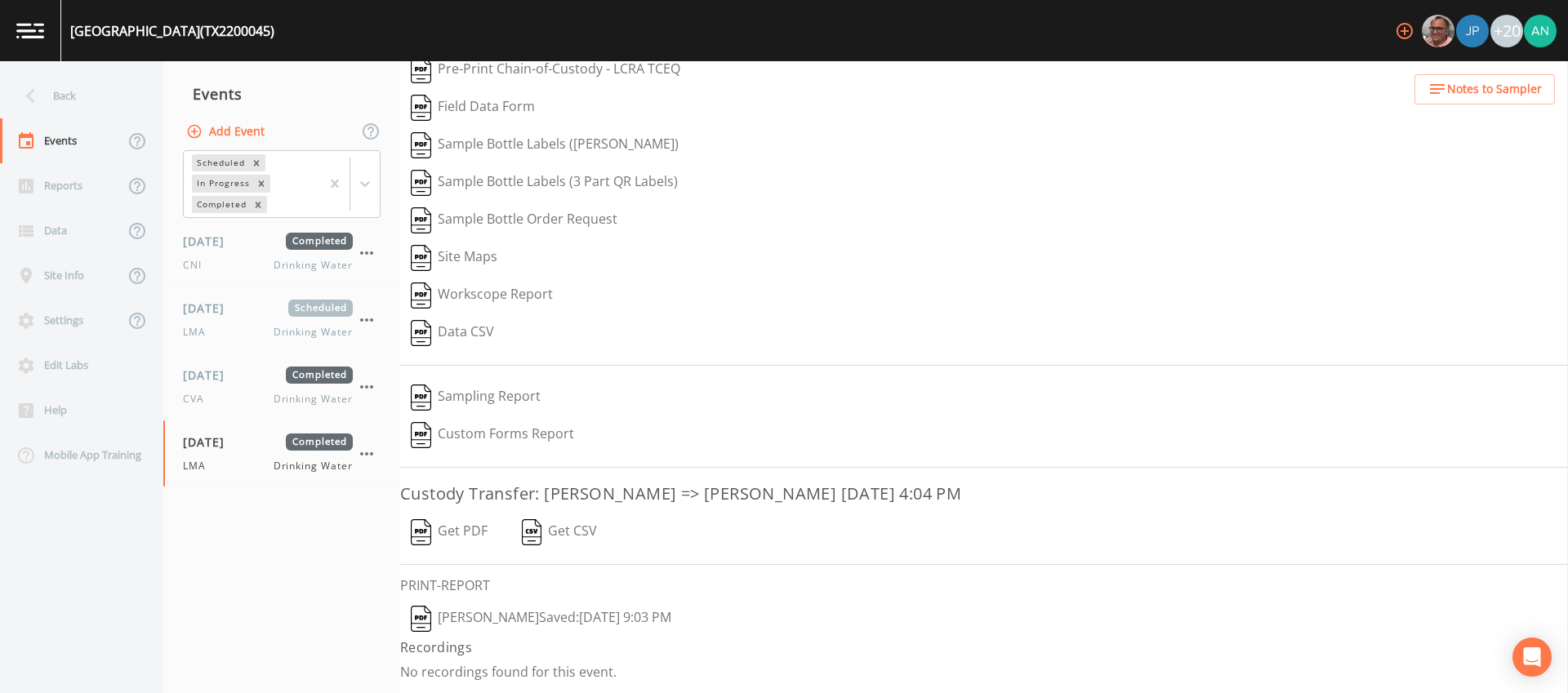
click at [498, 613] on button "Lisa Manly  Saved: September 25, 2025 9:03 PM" at bounding box center [541, 619] width 282 height 37
click at [54, 102] on div "Back" at bounding box center [74, 96] width 147 height 45
